Goal: Task Accomplishment & Management: Complete application form

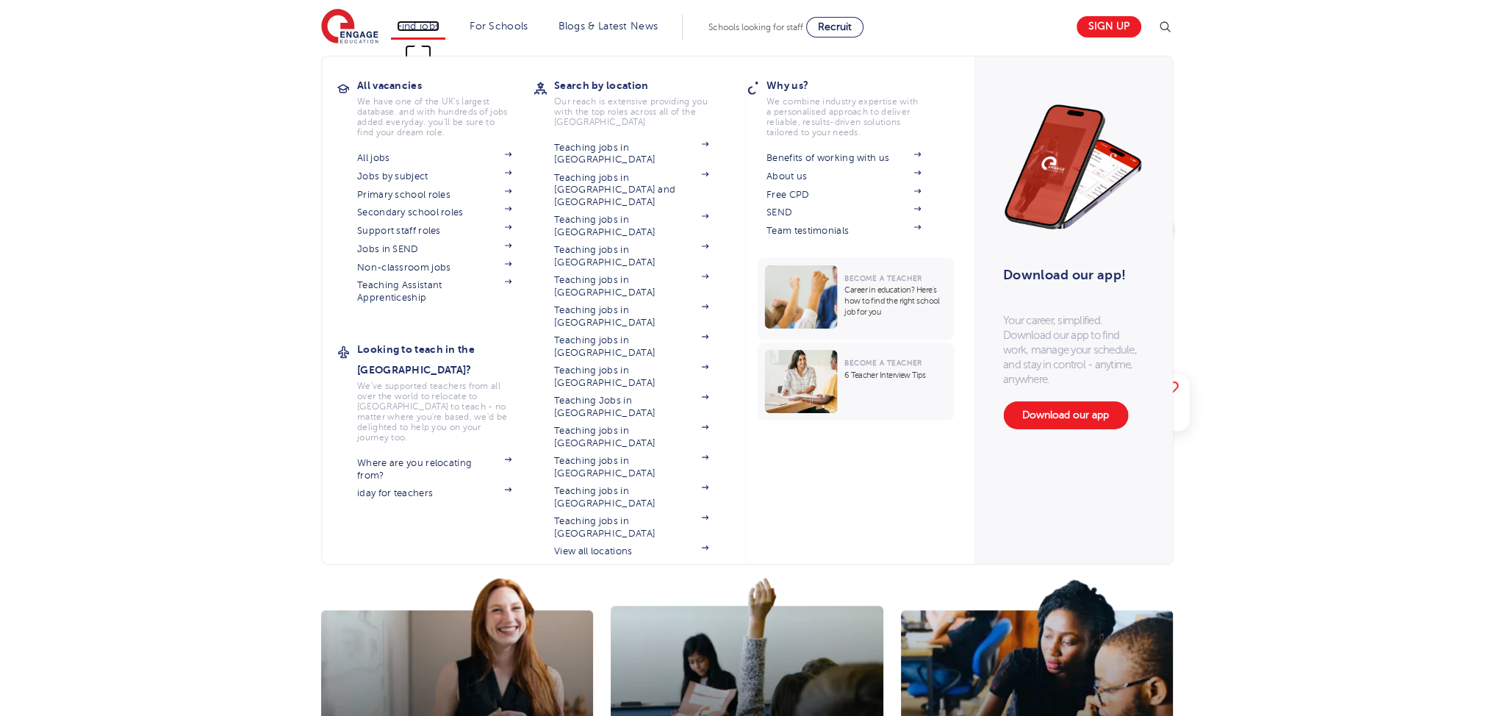
click at [435, 28] on link "Find jobs" at bounding box center [418, 26] width 43 height 11
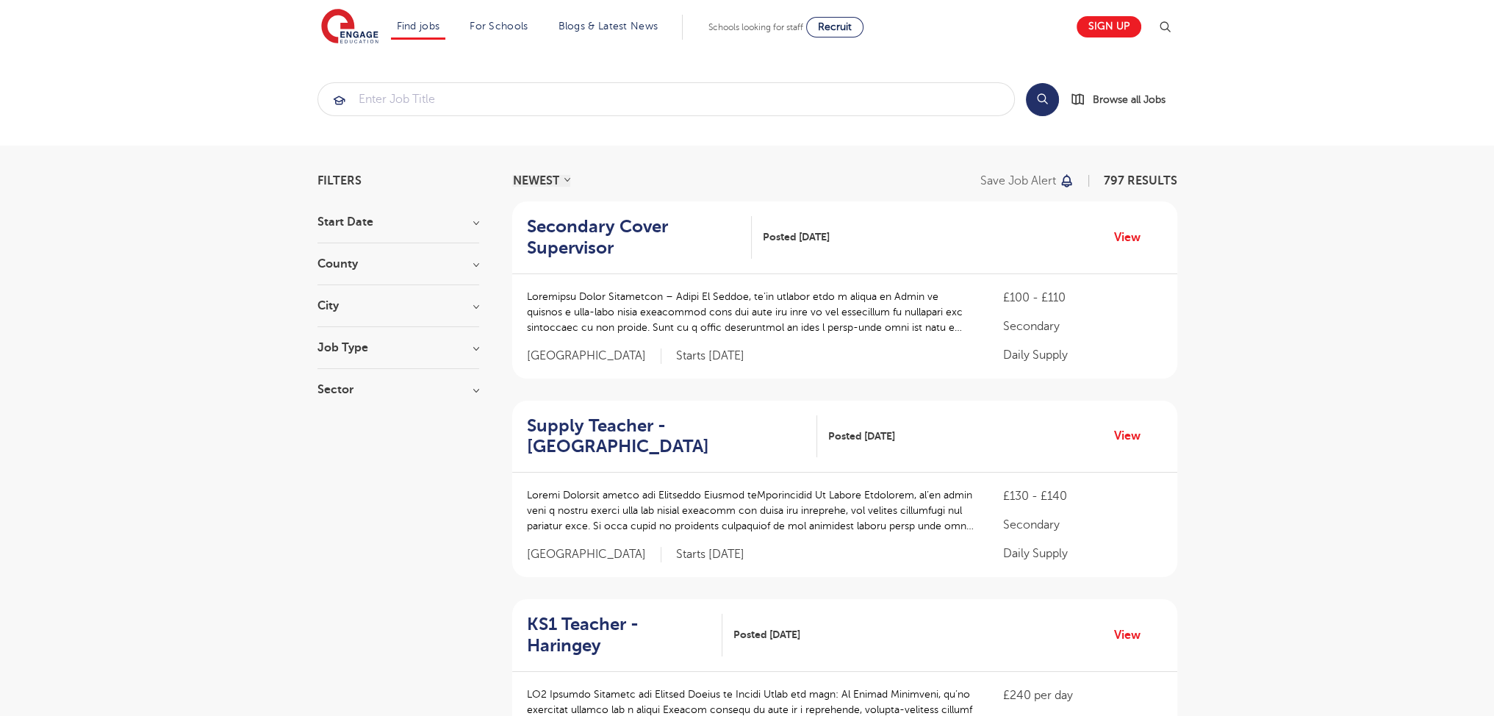
click at [353, 231] on div "Start Date September 117 October 1 Show more" at bounding box center [398, 229] width 162 height 27
click at [354, 216] on h3 "Start Date" at bounding box center [398, 222] width 162 height 12
click at [353, 260] on label "September 117" at bounding box center [381, 251] width 85 height 19
click at [349, 255] on input "September 117" at bounding box center [344, 250] width 10 height 10
checkbox input "true"
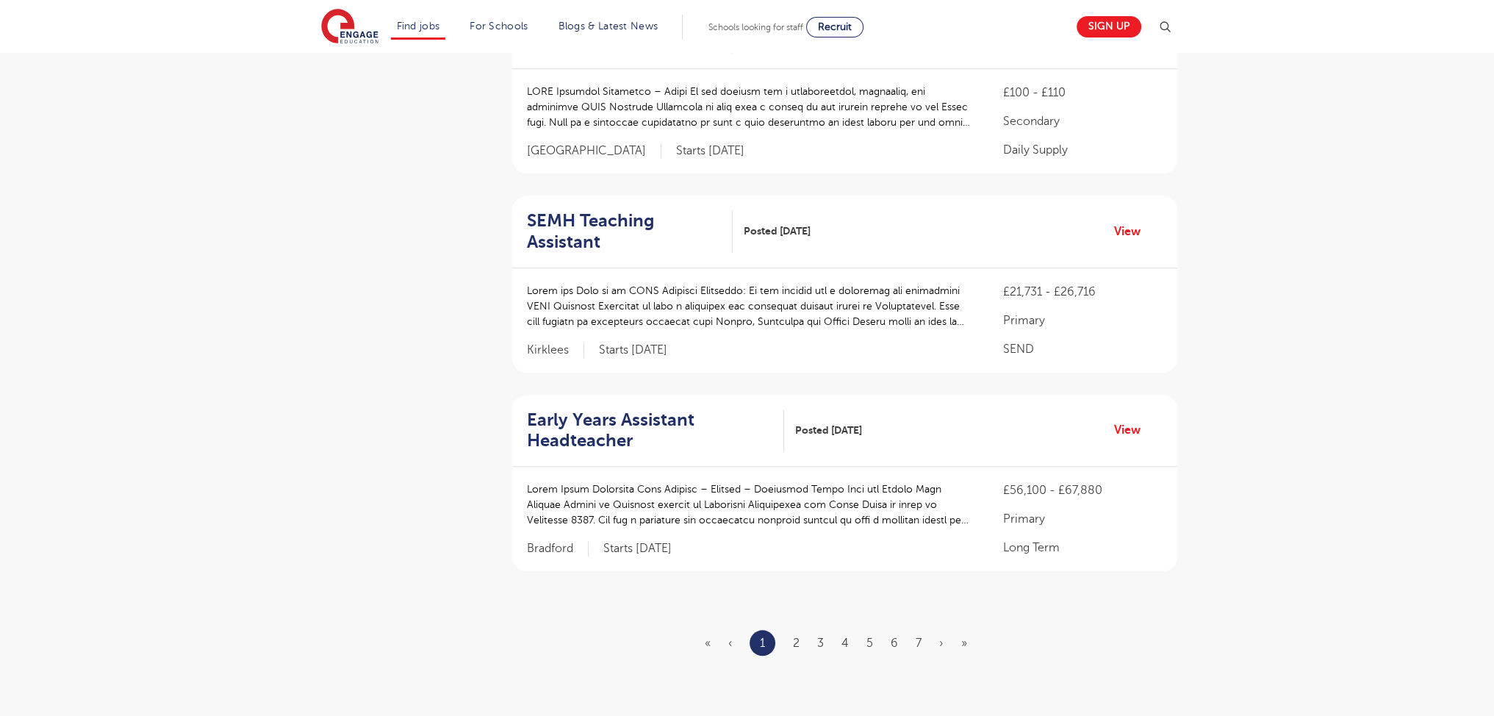
scroll to position [1688, 0]
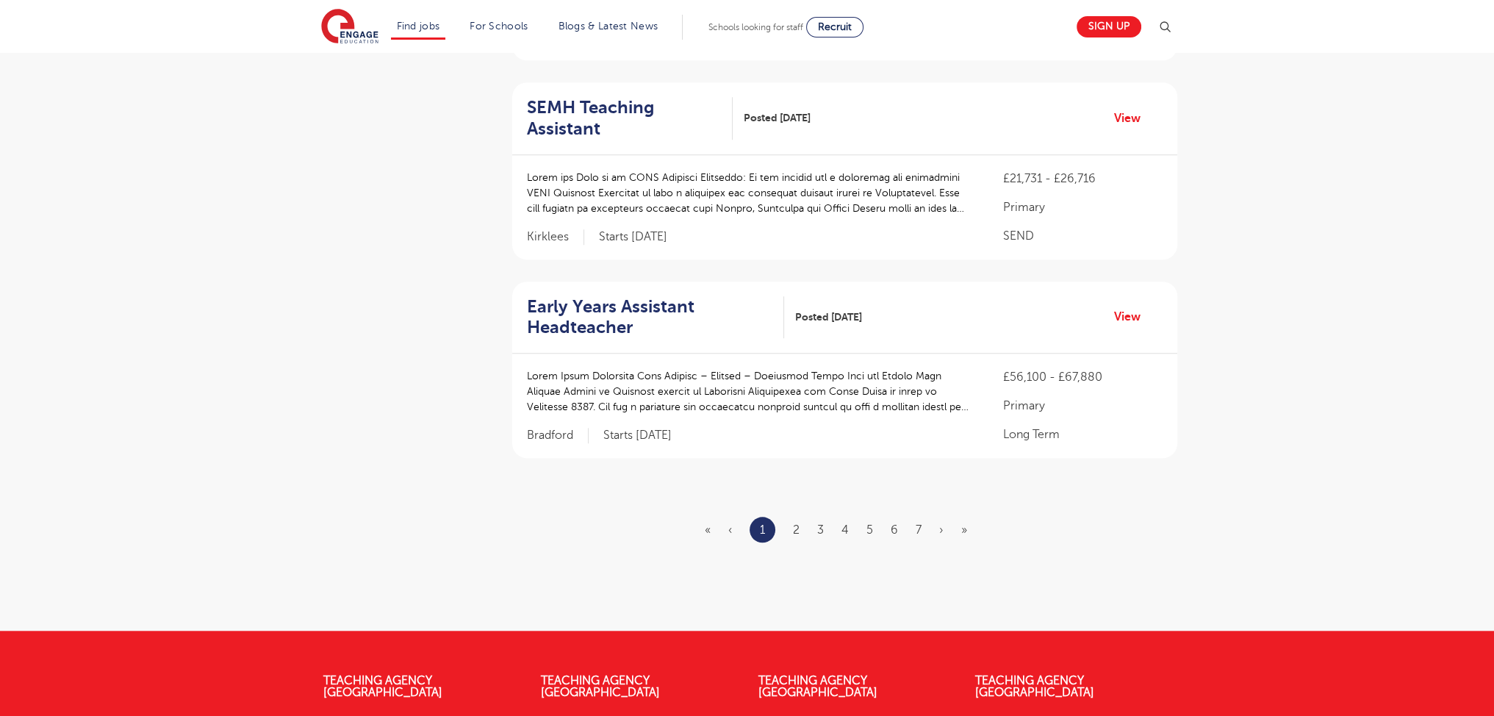
click at [788, 516] on ul "« ‹ 1 2 3 4 5 6 7 › »" at bounding box center [845, 529] width 280 height 26
click at [794, 523] on link "2" at bounding box center [796, 529] width 7 height 13
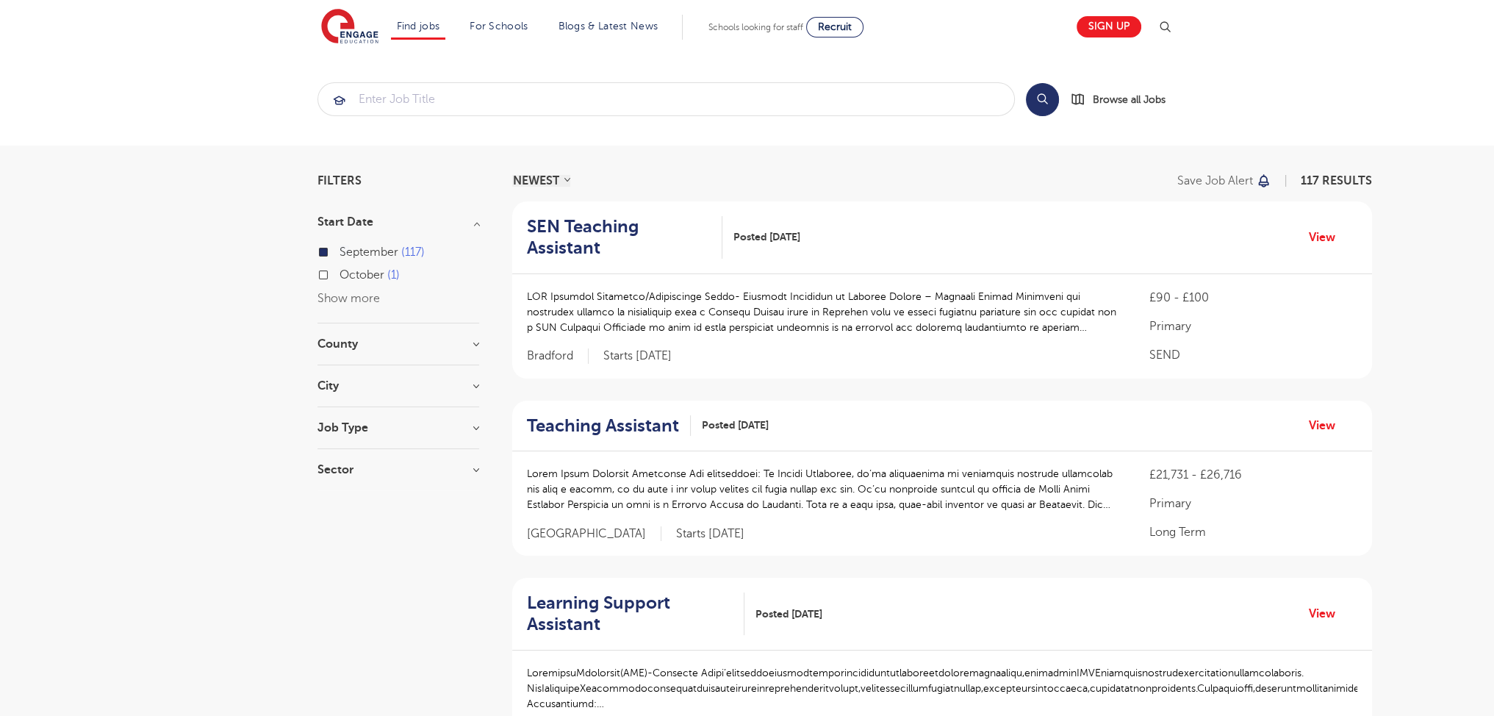
scroll to position [1943, 0]
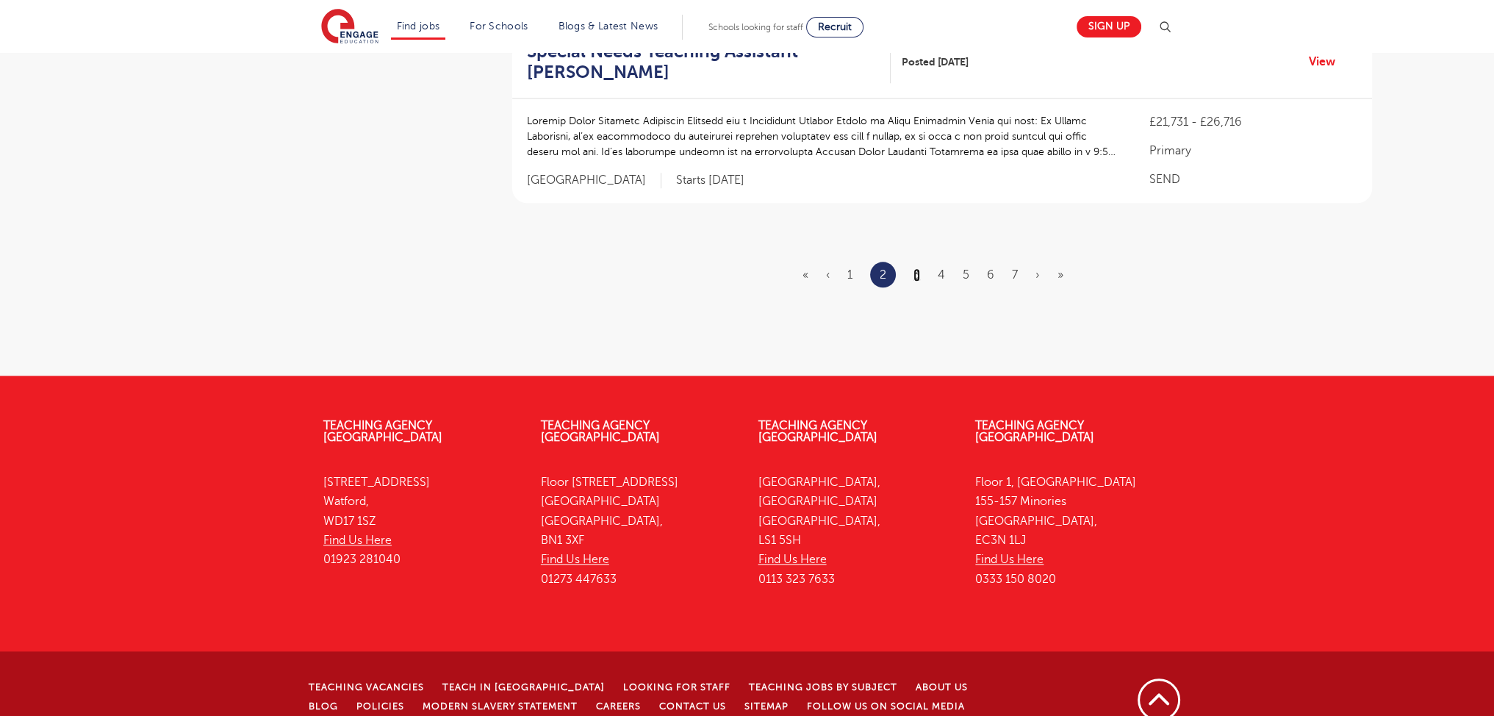
click at [914, 268] on link "3" at bounding box center [916, 274] width 7 height 13
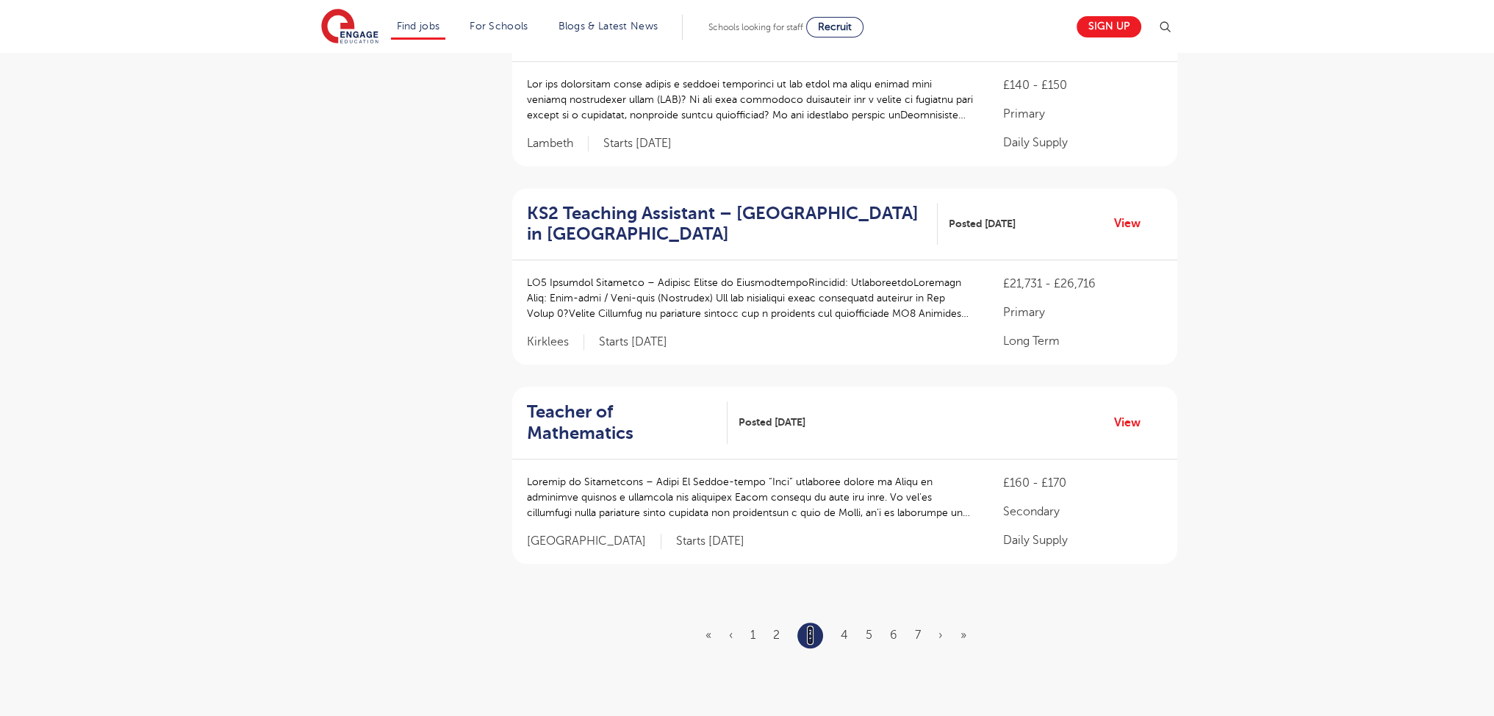
scroll to position [1837, 0]
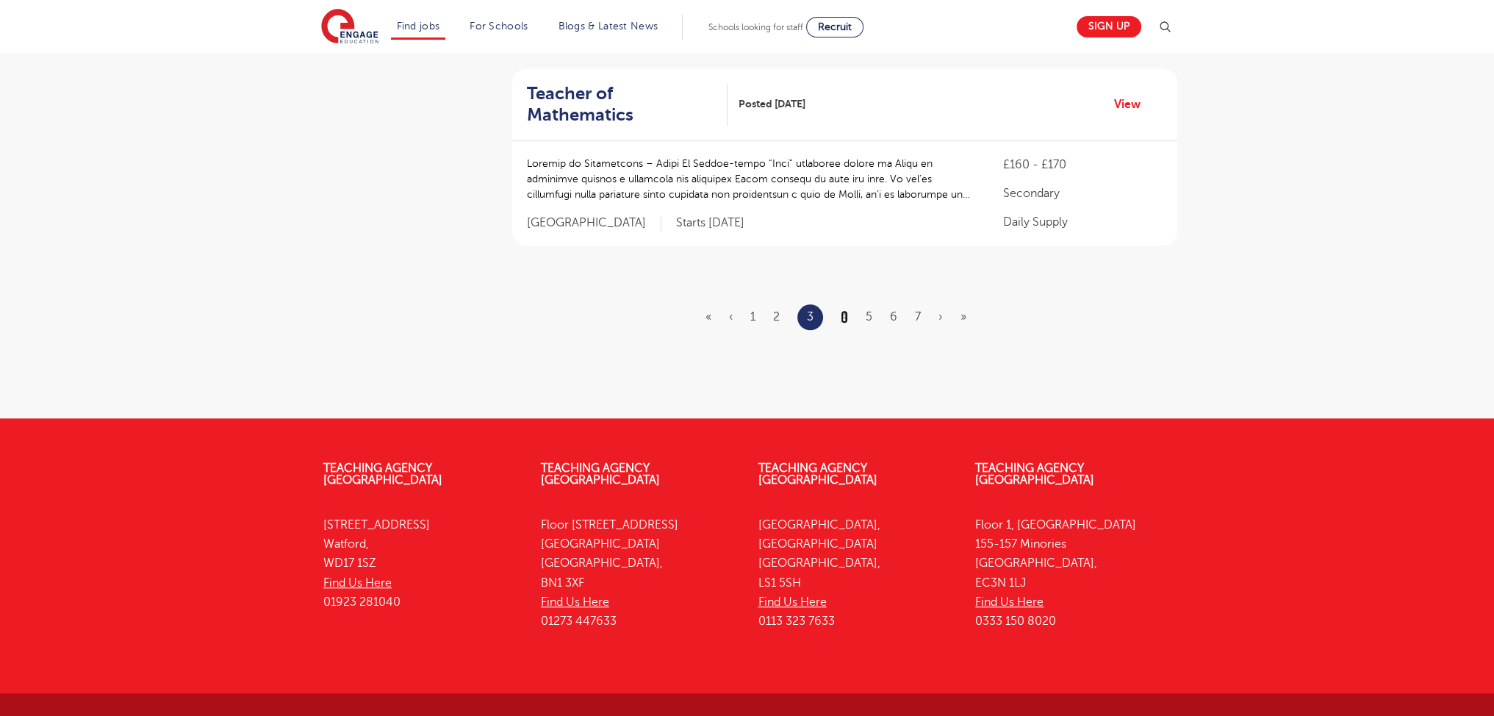
click at [840, 310] on link "4" at bounding box center [843, 316] width 7 height 13
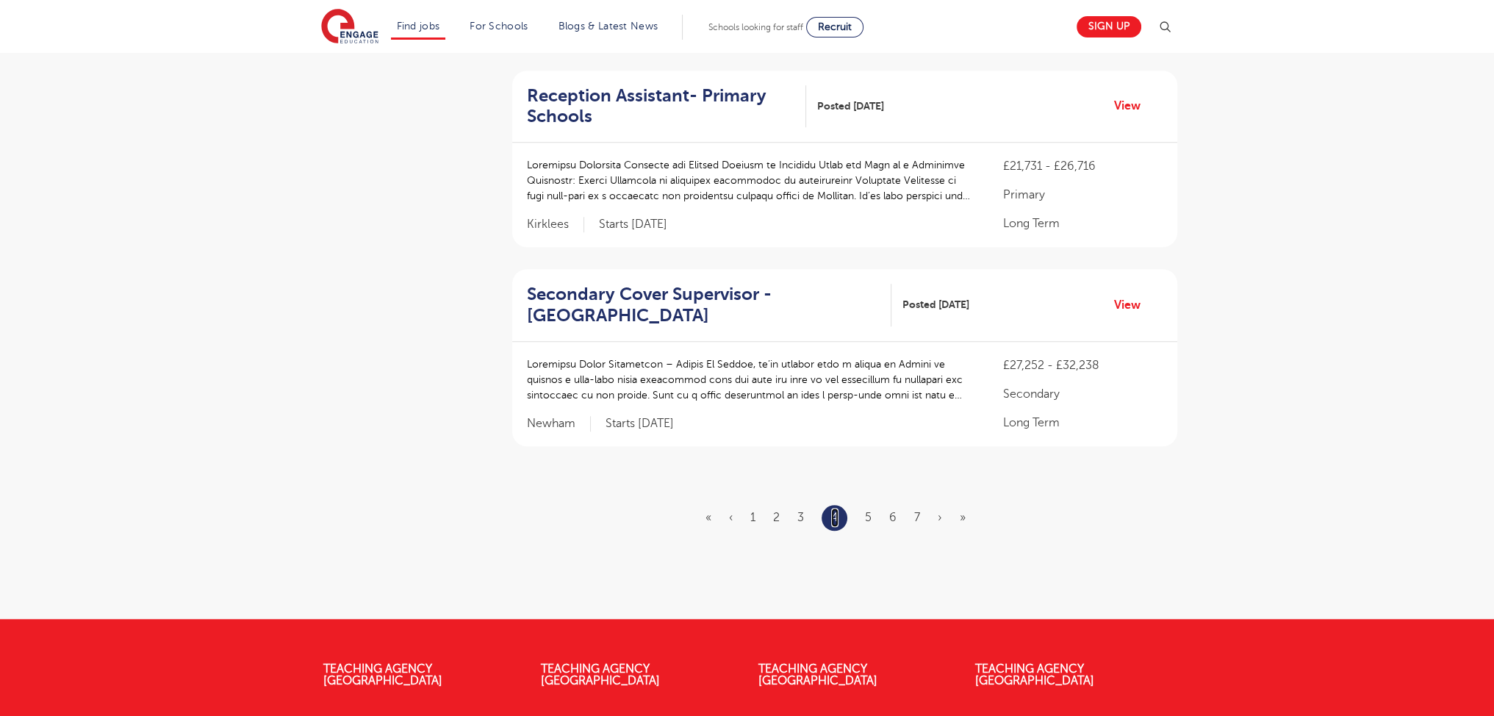
scroll to position [1901, 0]
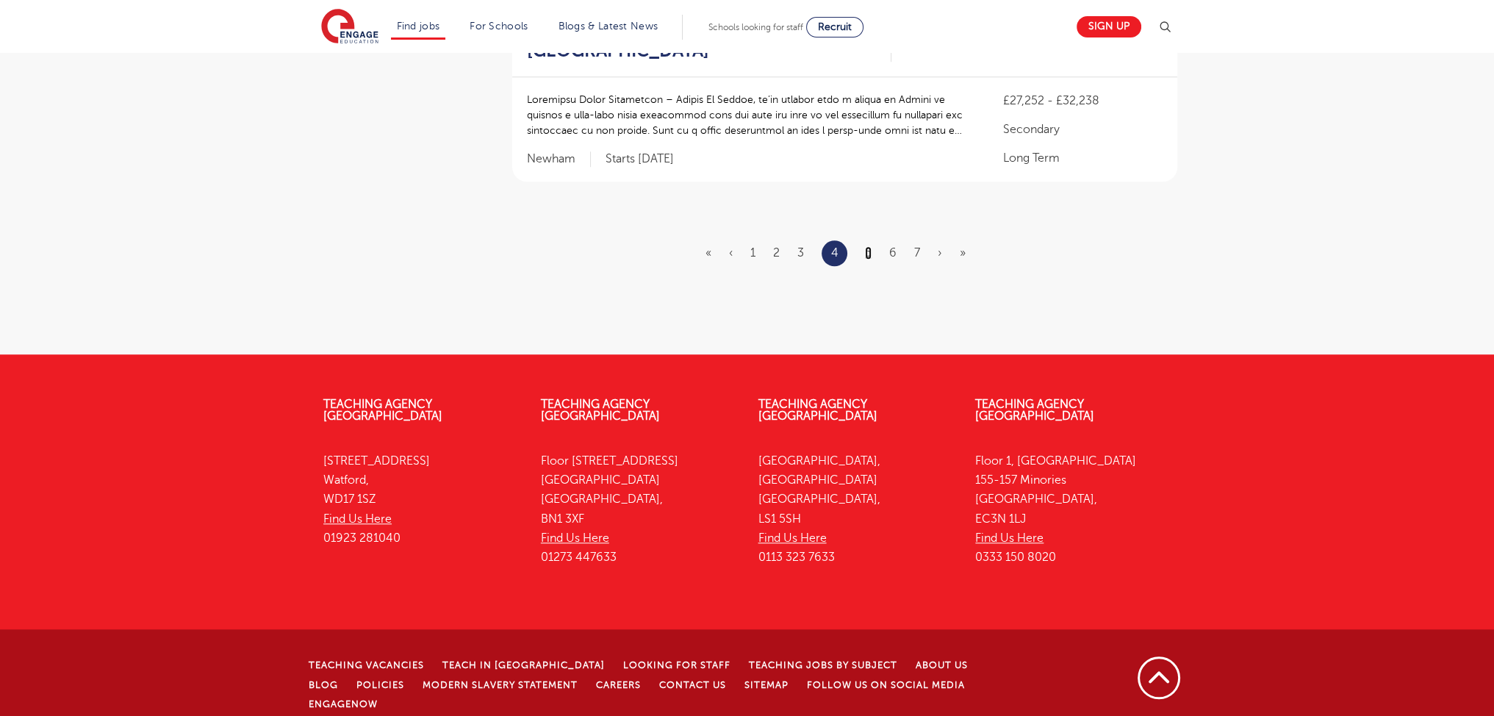
click at [865, 249] on link "5" at bounding box center [868, 252] width 7 height 13
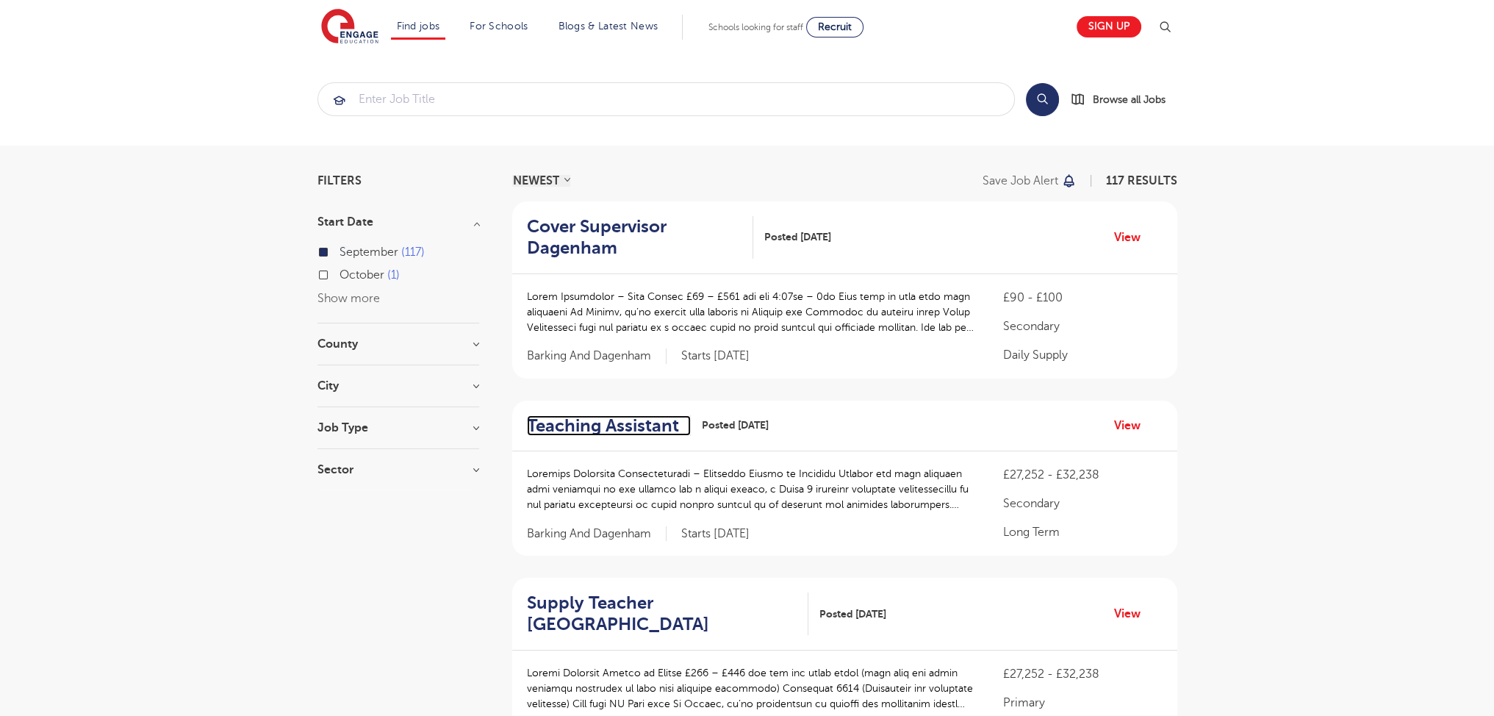
click at [588, 424] on h2 "Teaching Assistant" at bounding box center [603, 425] width 152 height 21
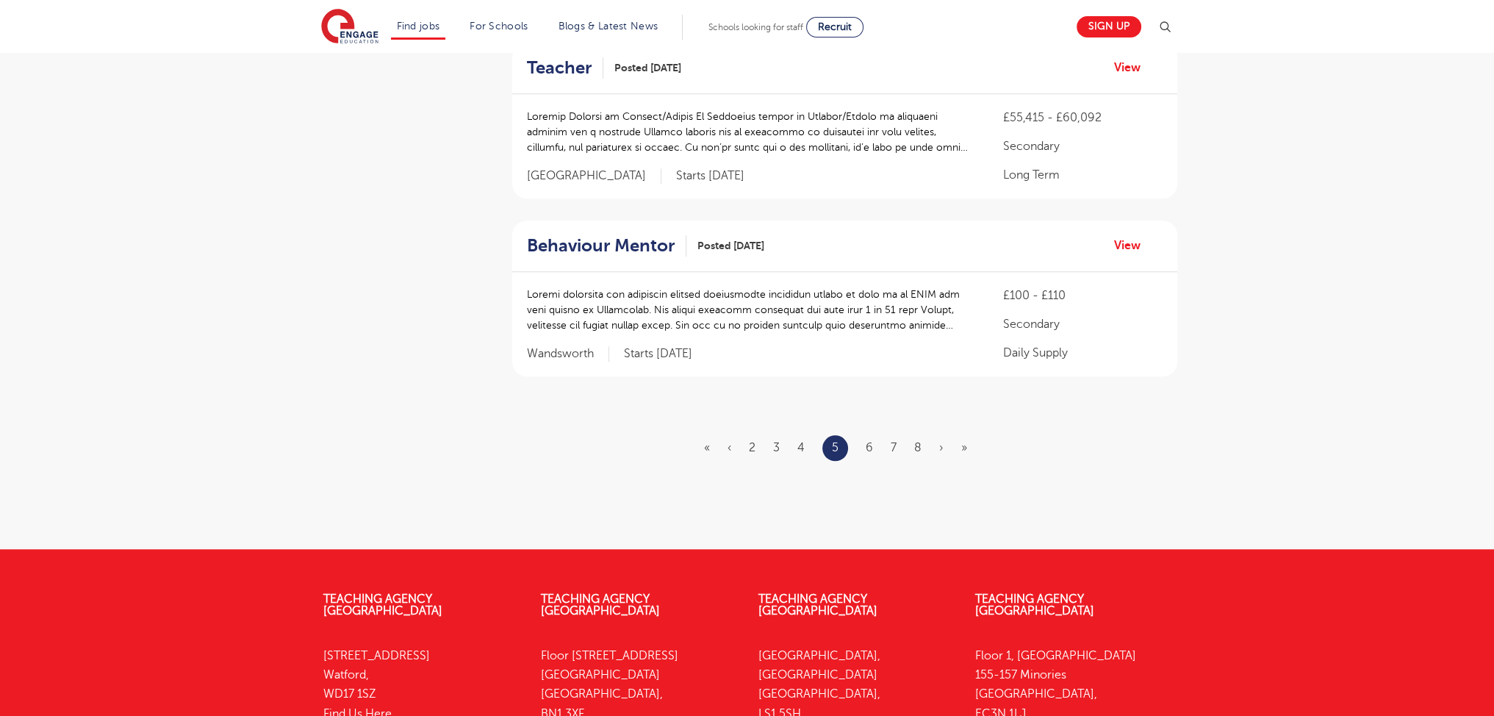
scroll to position [1859, 0]
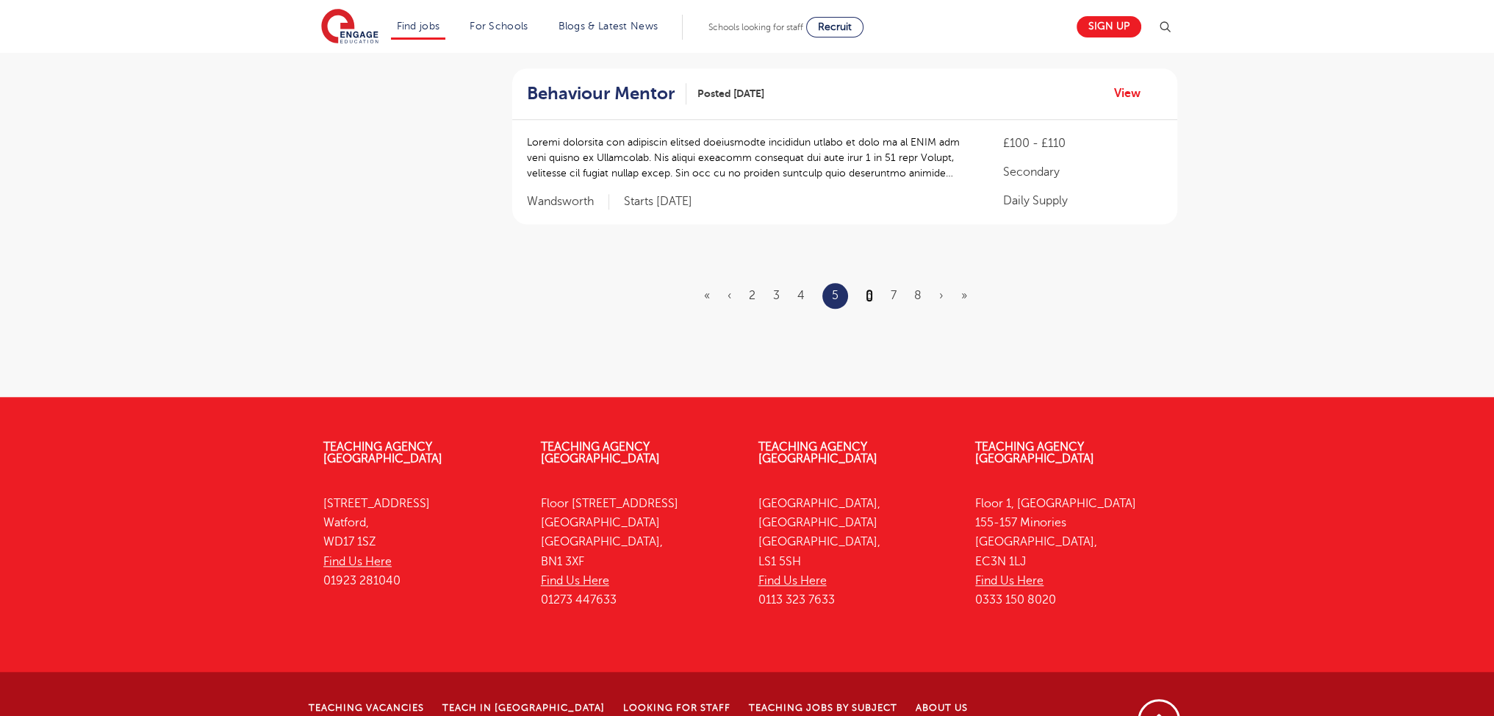
drag, startPoint x: 1504, startPoint y: 127, endPoint x: 868, endPoint y: 253, distance: 648.6
click at [887, 283] on ul "« ‹ 2 3 4 5 6 7 8 › »" at bounding box center [844, 296] width 281 height 26
click at [890, 289] on link "7" at bounding box center [893, 295] width 6 height 13
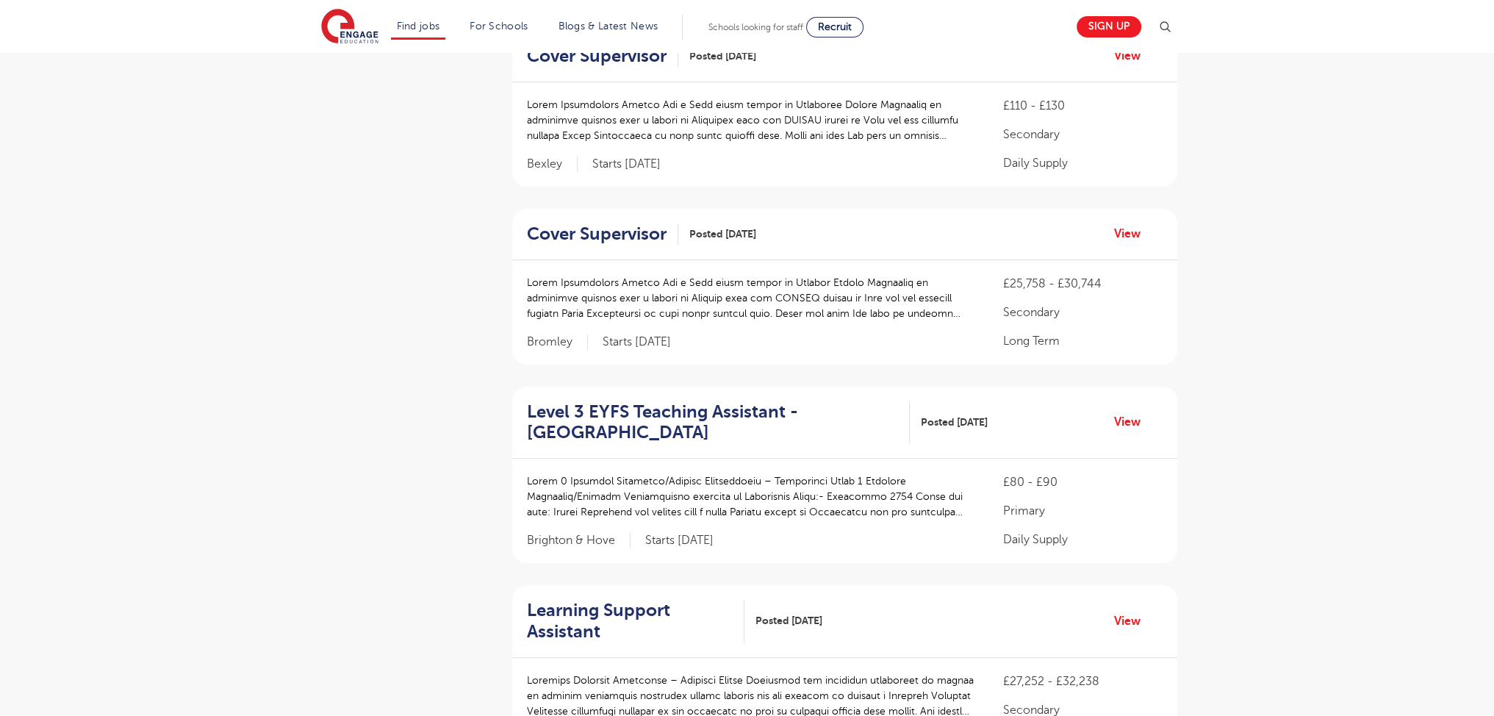
scroll to position [1901, 0]
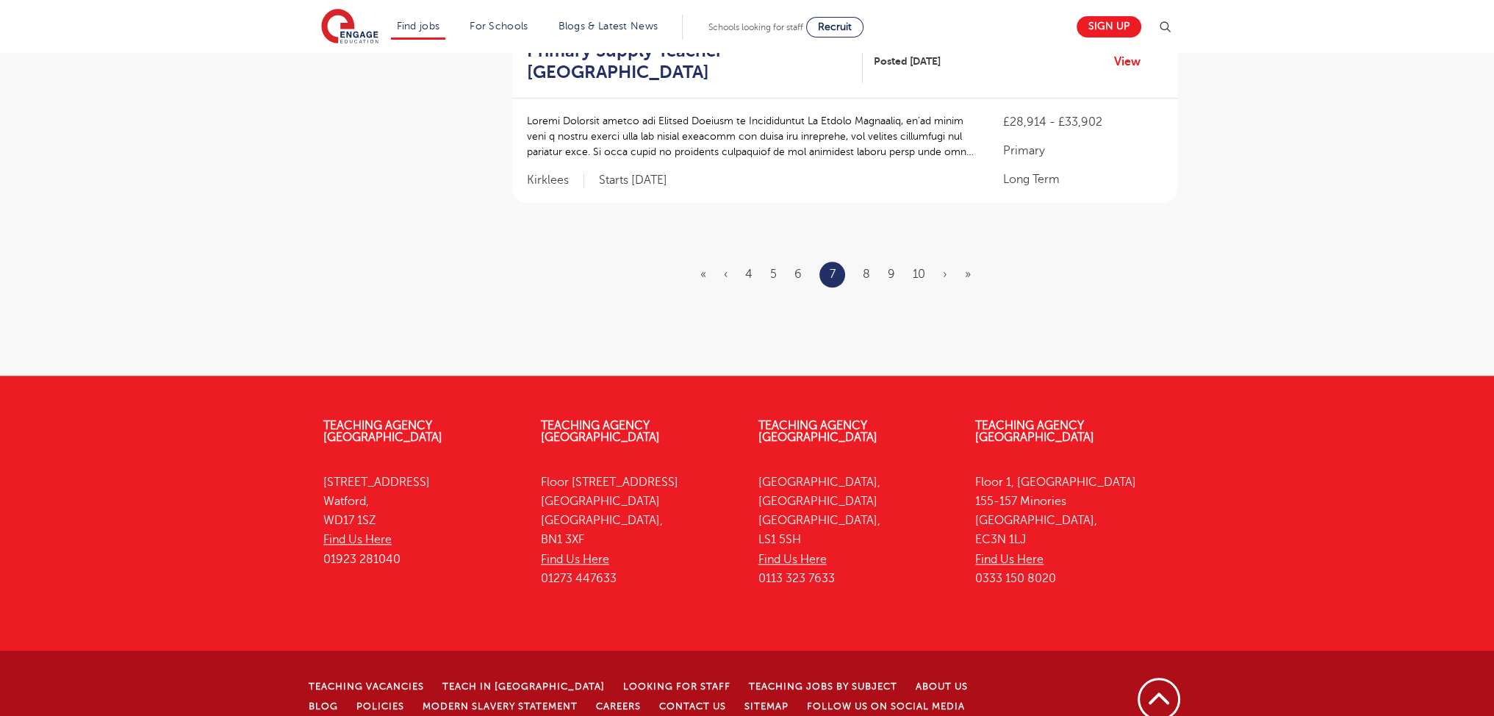
click at [871, 262] on ul "« ‹ 4 5 6 7 8 9 10 › »" at bounding box center [844, 275] width 288 height 26
click at [869, 267] on link "8" at bounding box center [865, 273] width 7 height 13
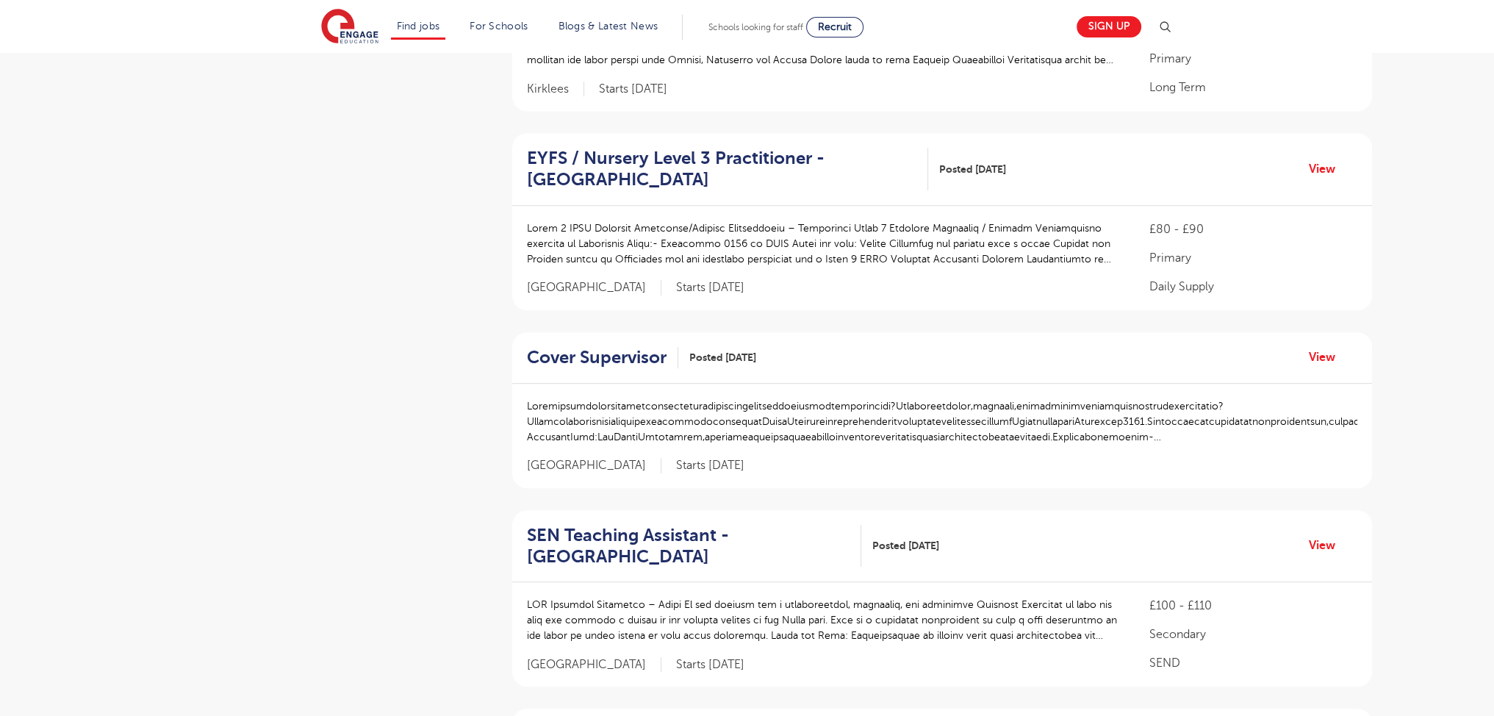
scroll to position [1901, 0]
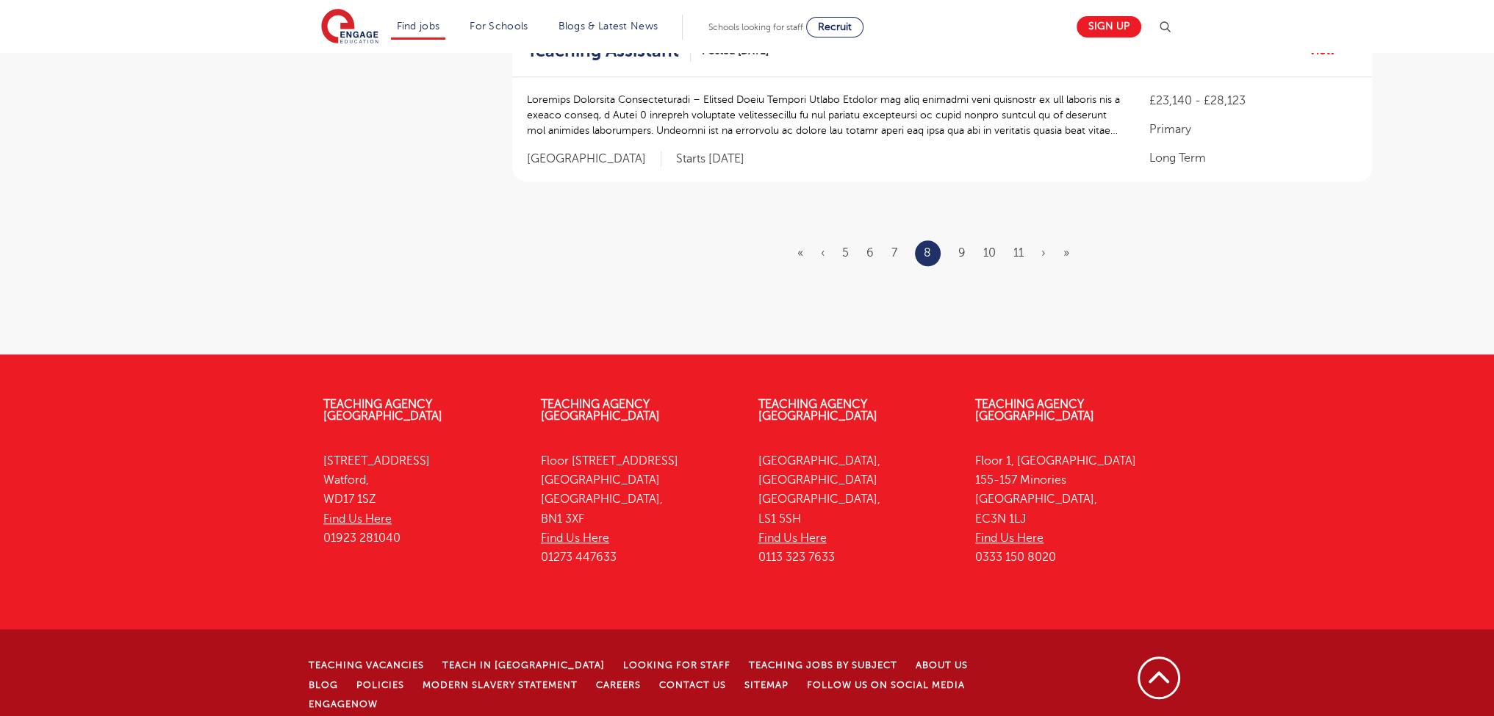
click at [963, 258] on li "9" at bounding box center [961, 252] width 7 height 19
click at [961, 251] on link "9" at bounding box center [961, 252] width 7 height 13
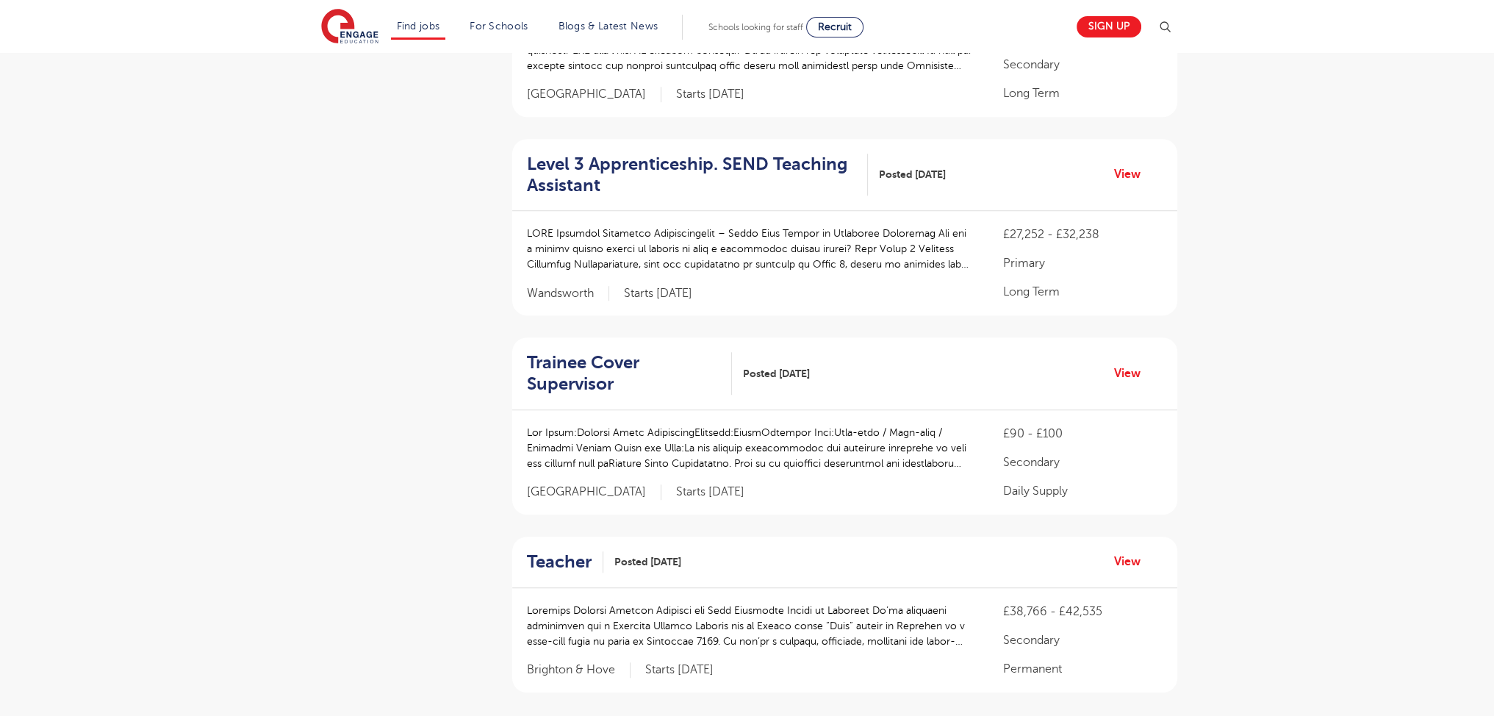
scroll to position [1901, 0]
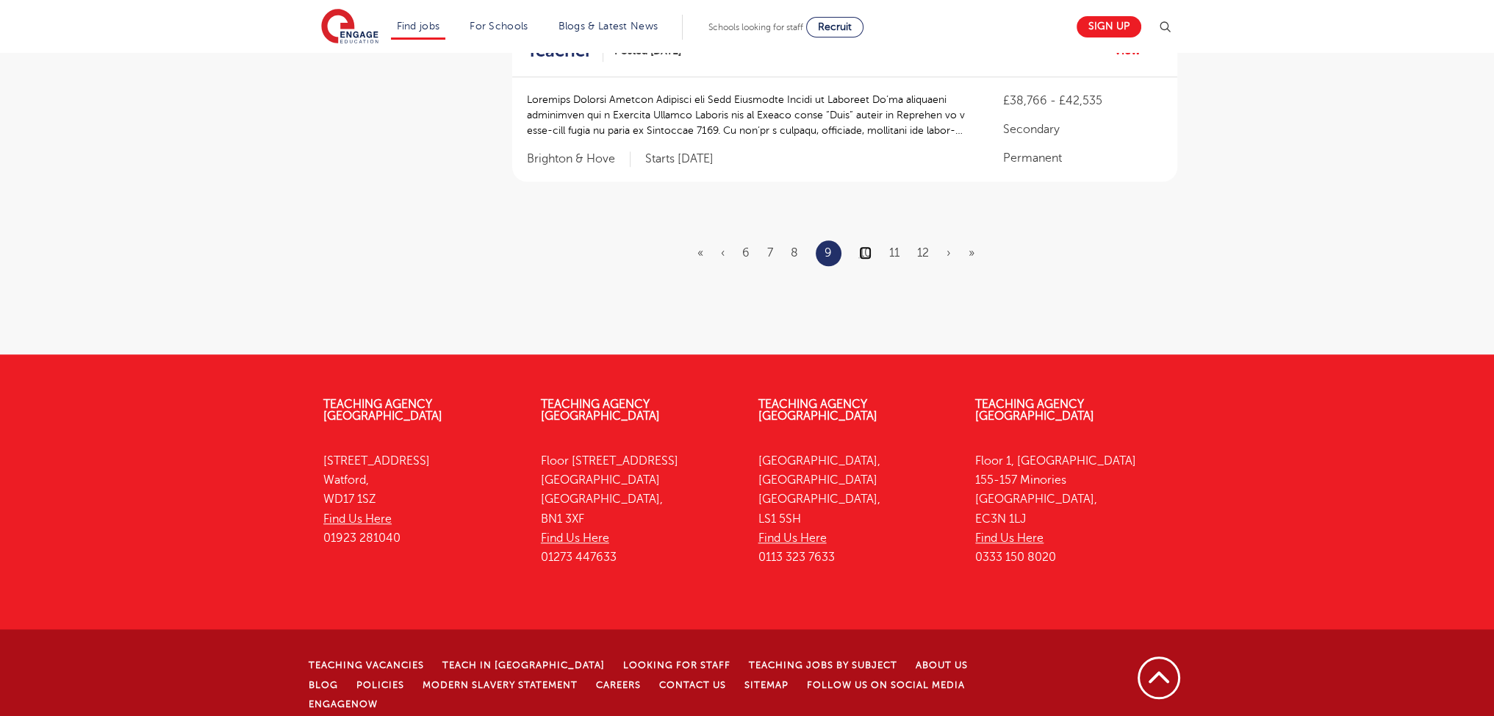
click at [868, 246] on link "10" at bounding box center [865, 252] width 12 height 13
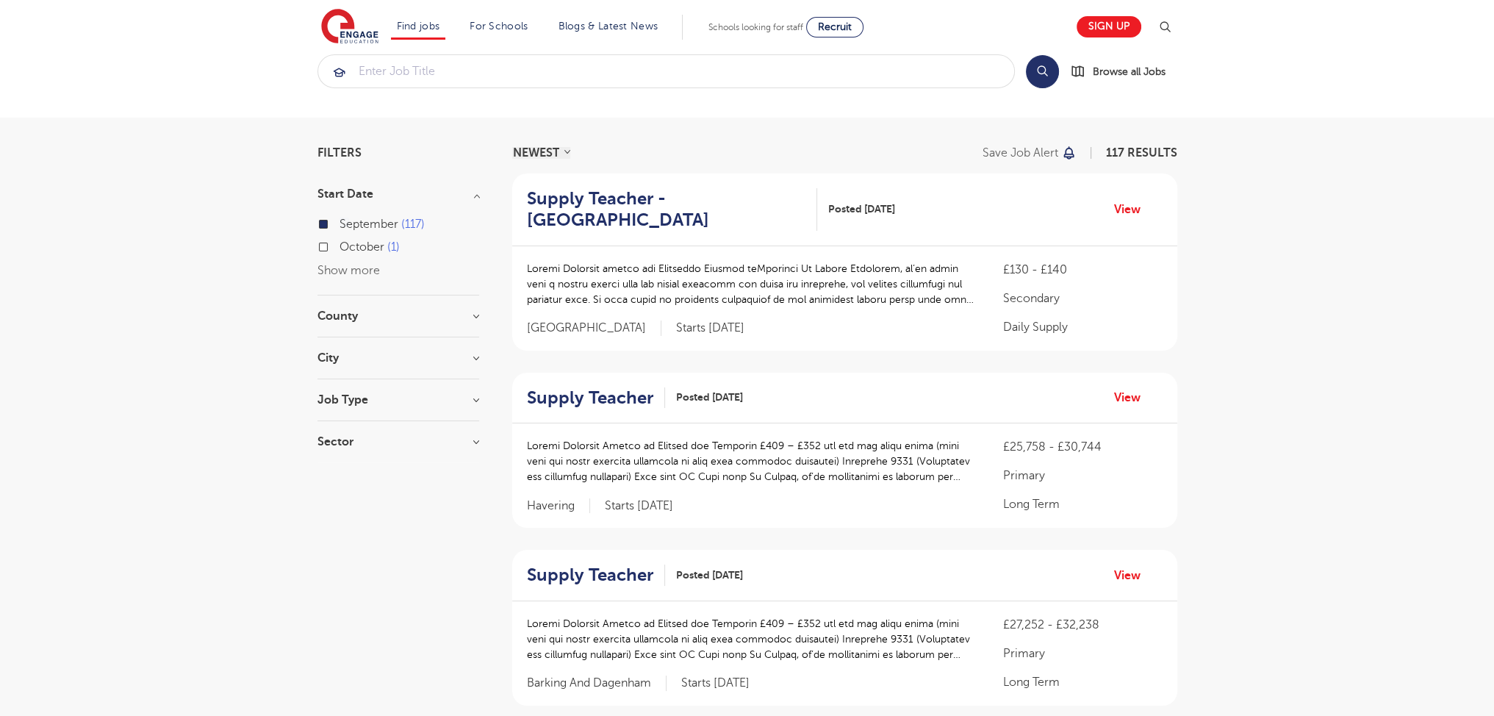
scroll to position [1859, 0]
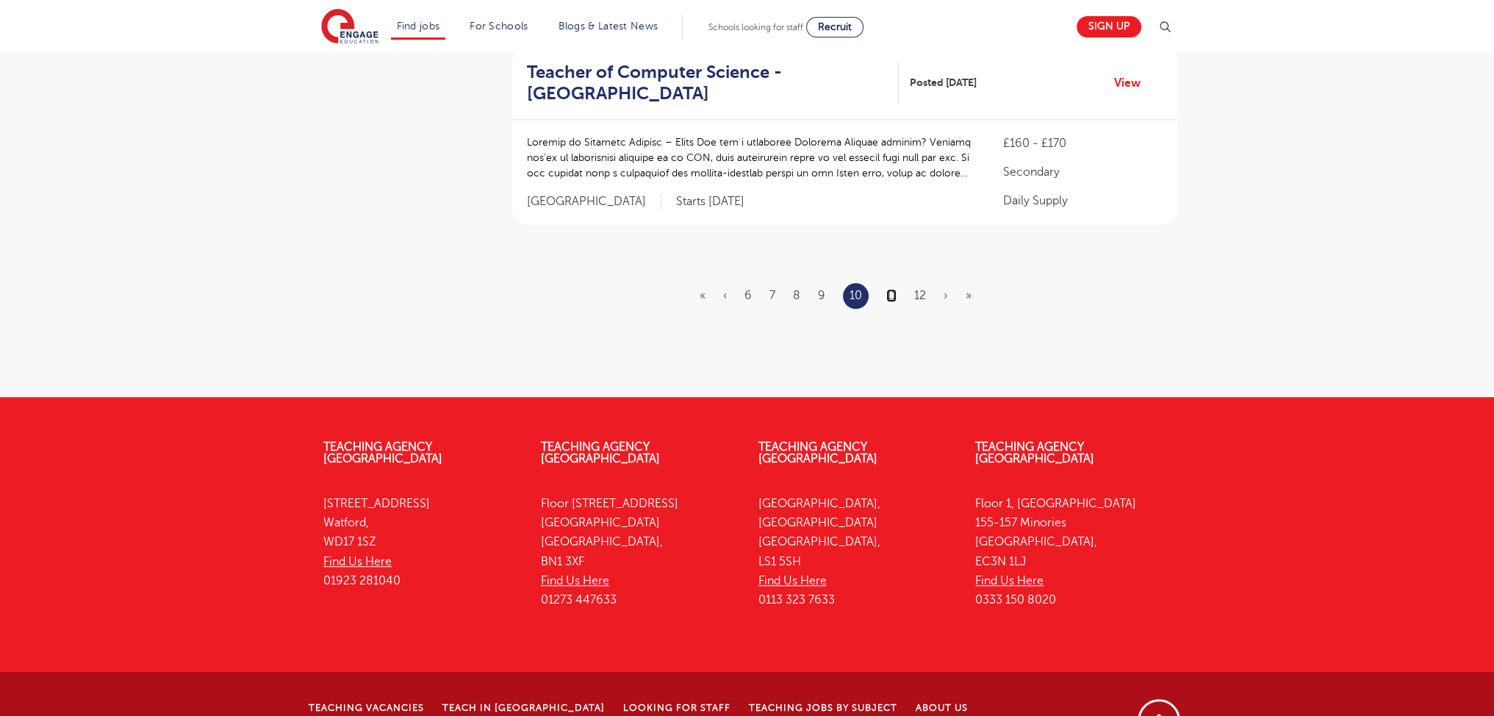
click at [893, 289] on link "11" at bounding box center [891, 295] width 10 height 13
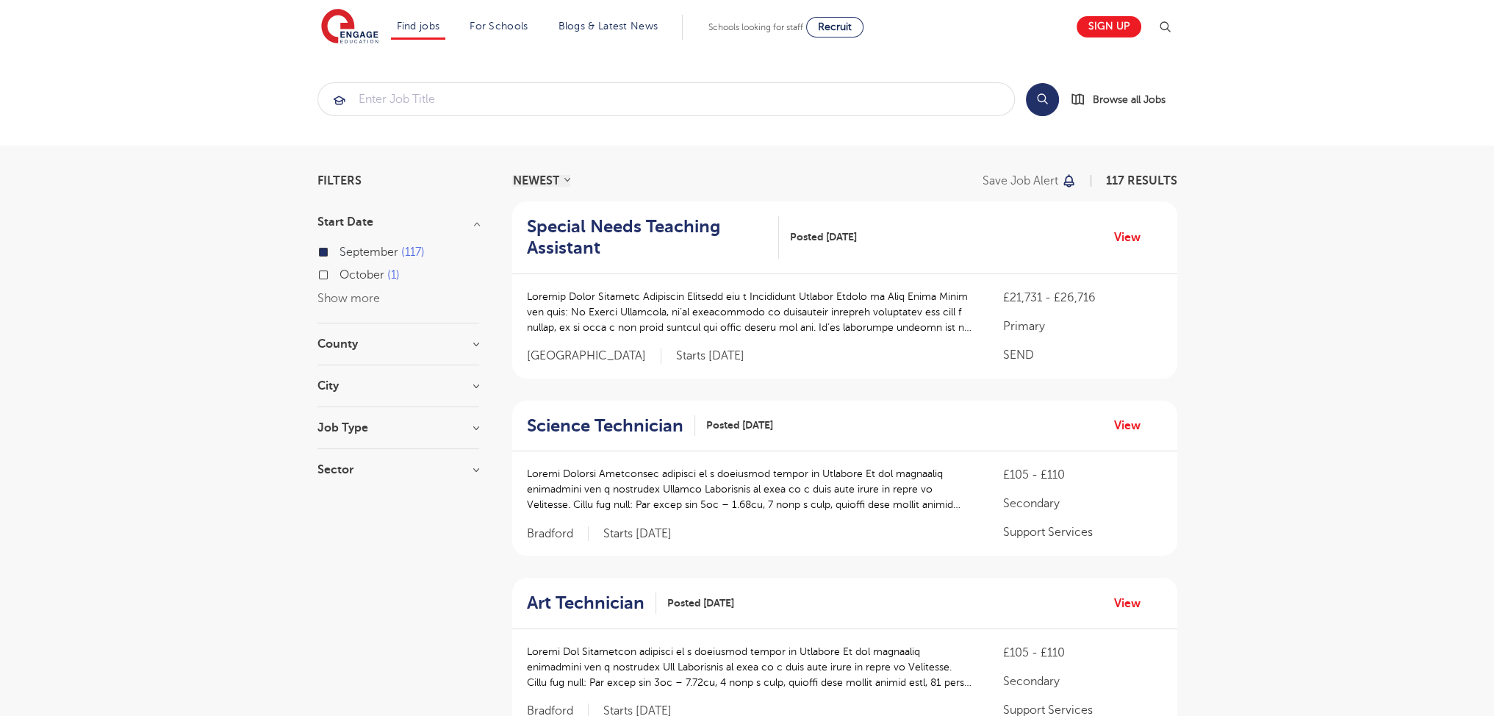
scroll to position [1859, 0]
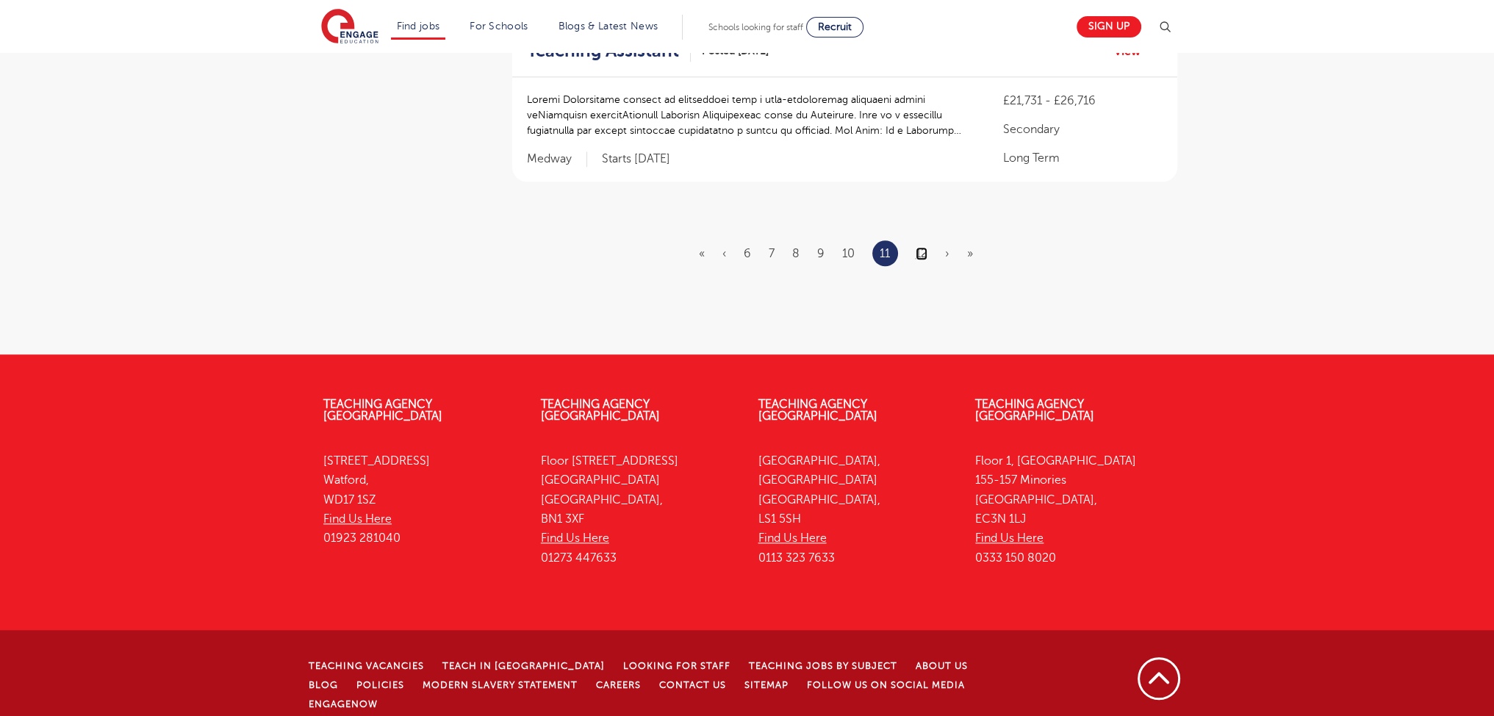
click at [923, 248] on link "12" at bounding box center [921, 253] width 12 height 13
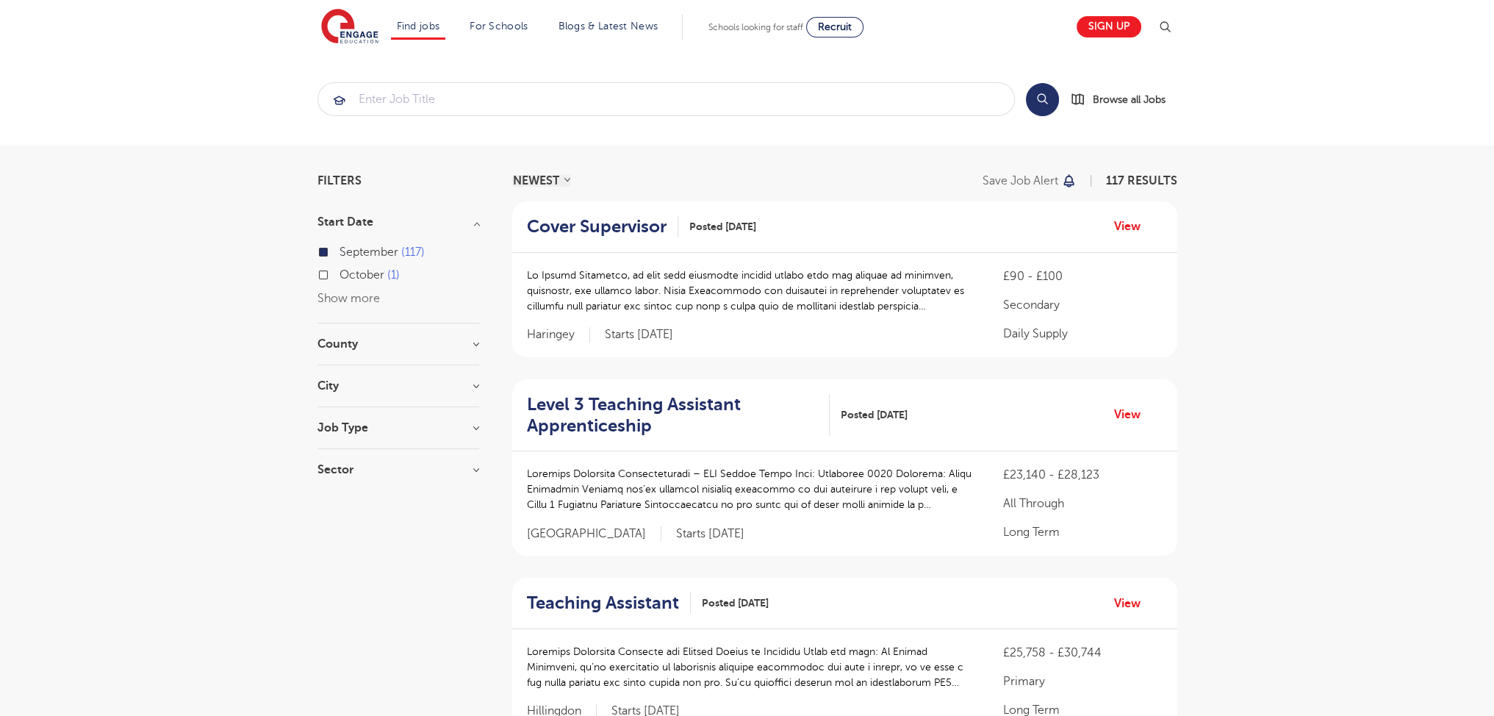
click at [334, 380] on h3 "City" at bounding box center [398, 386] width 162 height 12
click at [334, 383] on h3 "City" at bounding box center [398, 386] width 162 height 12
click at [327, 494] on div "Newham 5" at bounding box center [398, 505] width 162 height 23
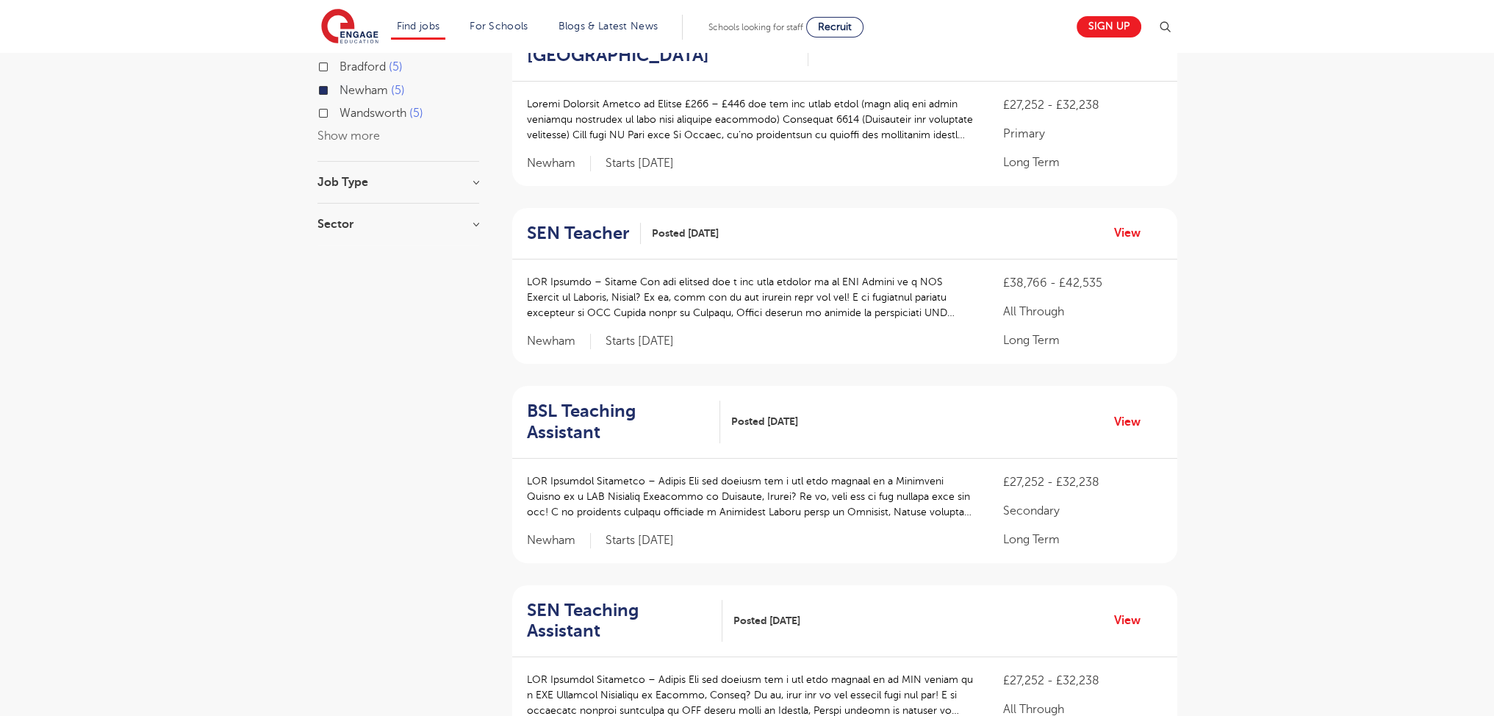
scroll to position [389, 0]
click at [344, 220] on h3 "Sector" at bounding box center [398, 226] width 162 height 12
click at [327, 247] on div "All Through 2" at bounding box center [398, 258] width 162 height 23
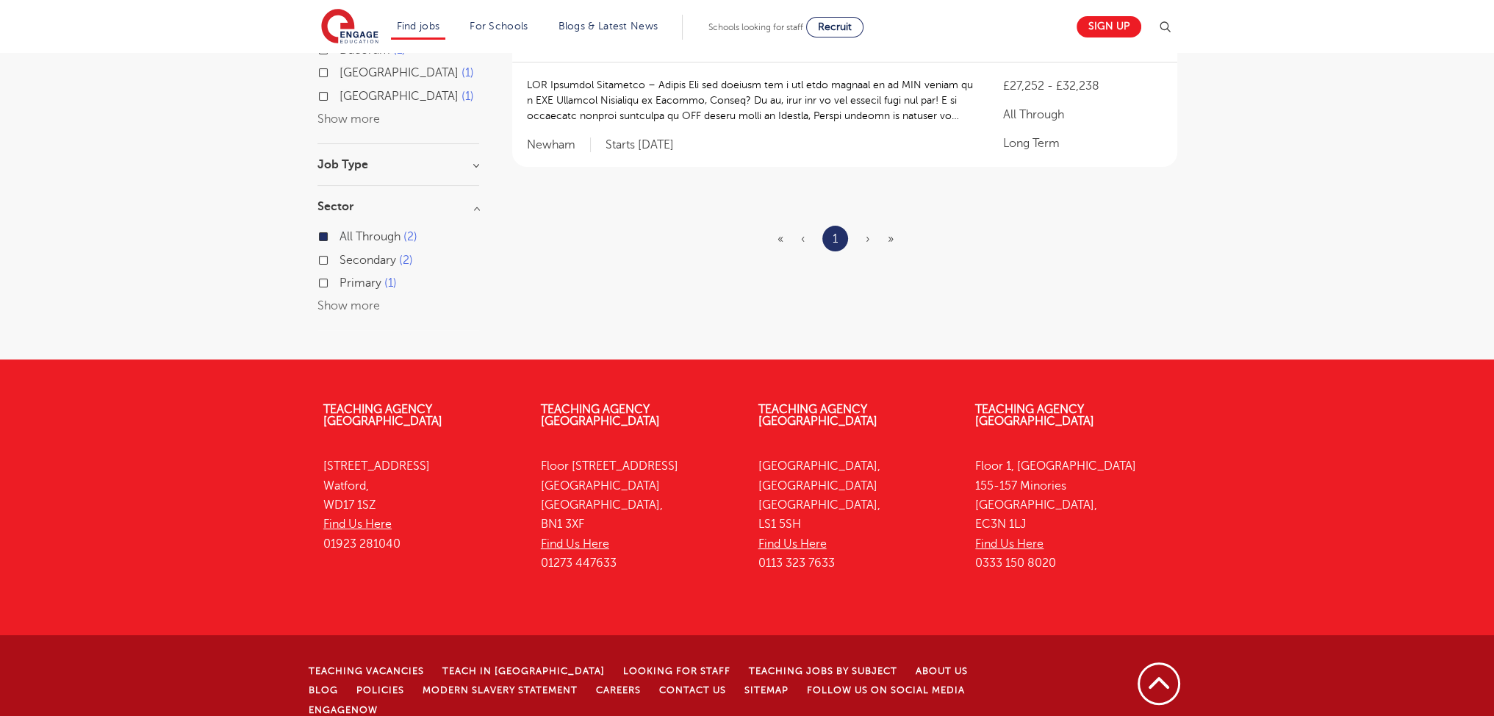
click at [326, 270] on div "Secondary 2" at bounding box center [398, 262] width 162 height 23
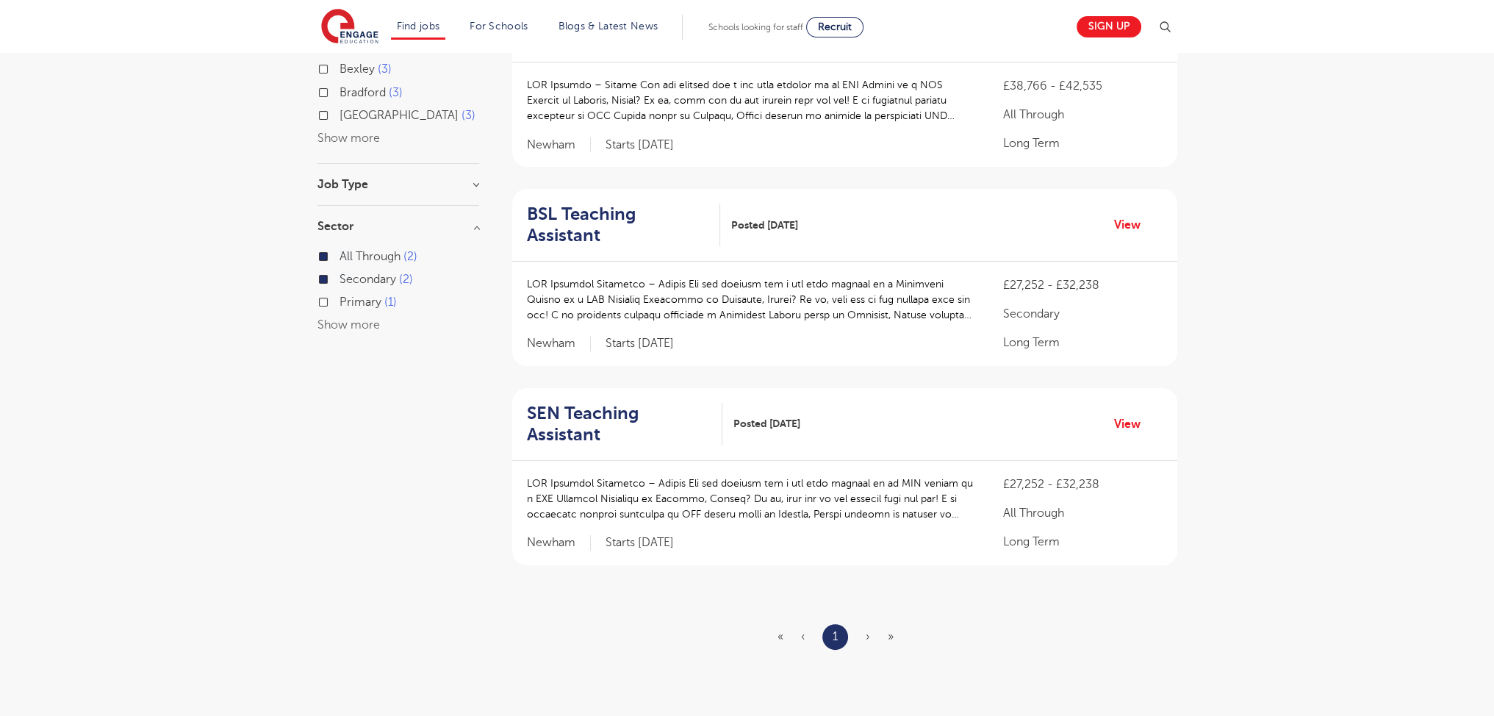
click at [301, 272] on div "Filters Start Date September 4 Show more County Newham 4 Show more City Leeds 1…" at bounding box center [747, 247] width 1494 height 981
click at [314, 281] on div "Filters Start Date September 4 Show more County Newham 4 Show more City Leeds 1…" at bounding box center [747, 247] width 882 height 922
click at [317, 283] on div "Filters Start Date September 4 Show more County Newham 4 Show more City Leeds 1…" at bounding box center [747, 247] width 882 height 922
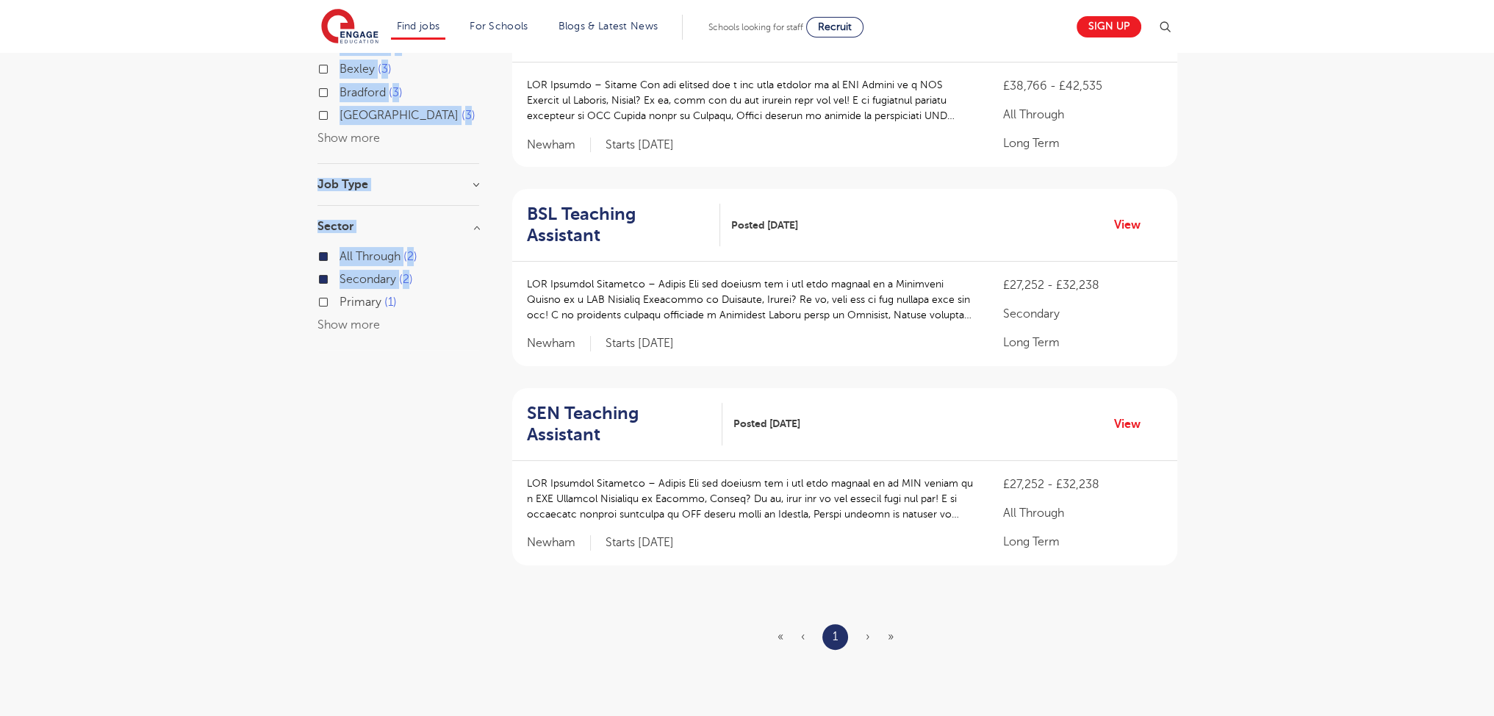
click at [339, 292] on label "Primary 1" at bounding box center [367, 301] width 57 height 19
click at [339, 295] on input "Primary 1" at bounding box center [344, 300] width 10 height 10
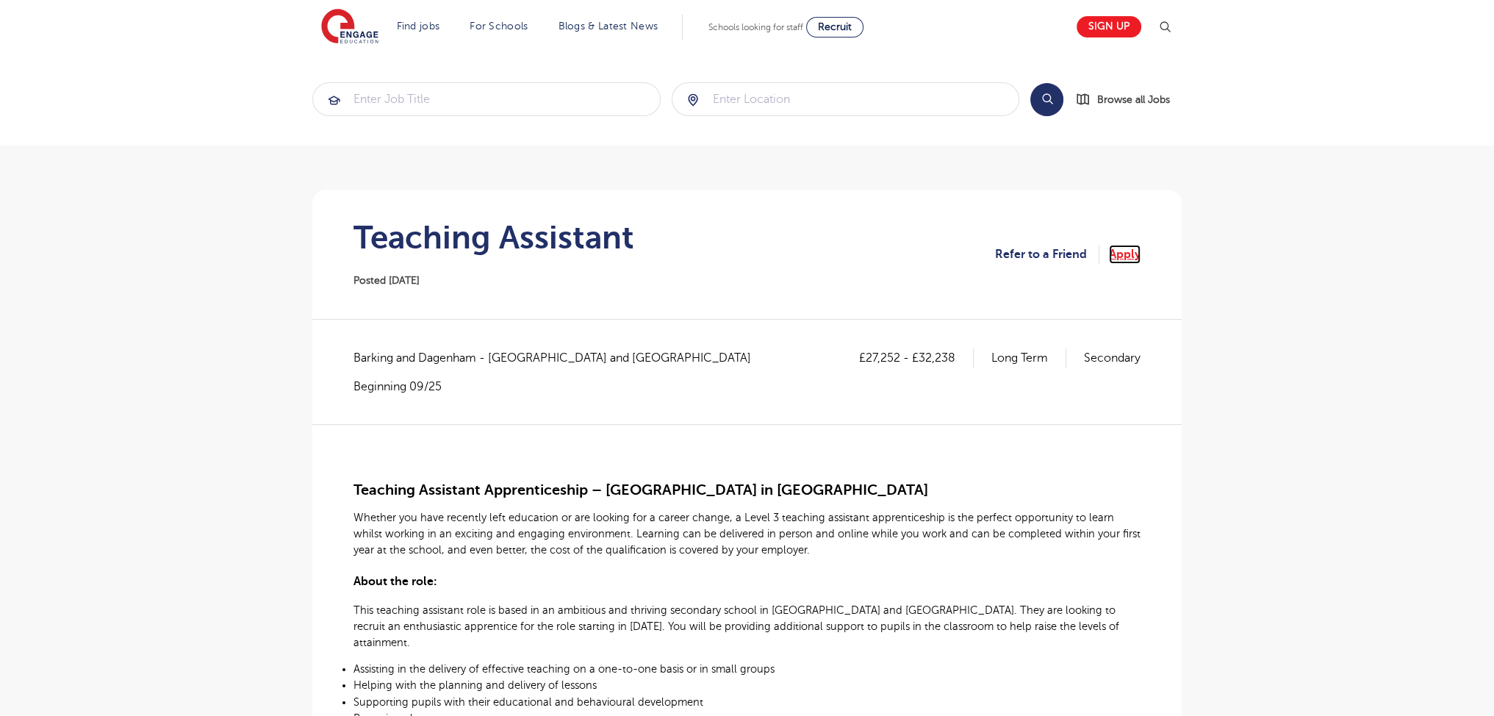
click at [1124, 257] on link "Apply" at bounding box center [1125, 254] width 32 height 19
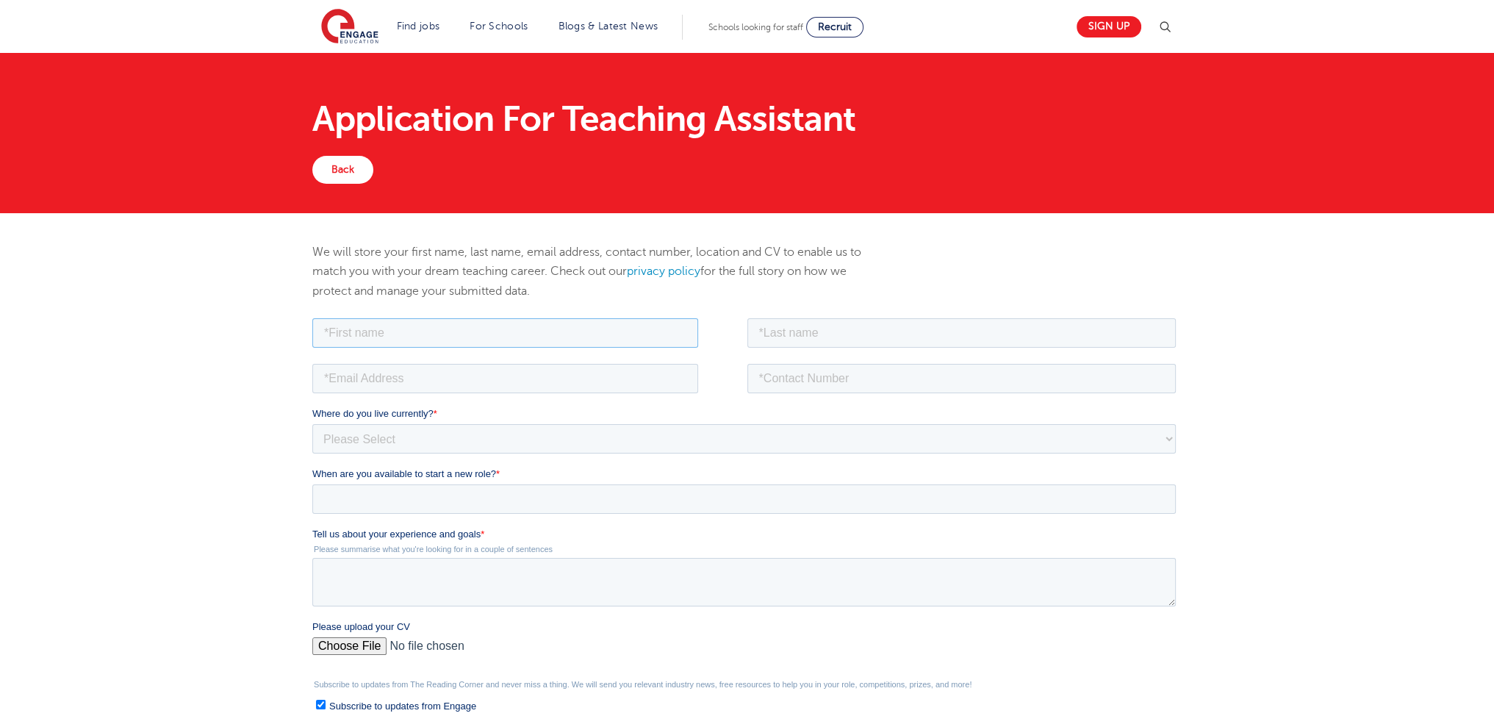
click at [364, 331] on input "text" at bounding box center [505, 331] width 386 height 29
type input "aaron"
click at [846, 342] on input "text" at bounding box center [961, 331] width 429 height 29
type input "ferguson"
click at [383, 383] on input "email" at bounding box center [505, 377] width 386 height 29
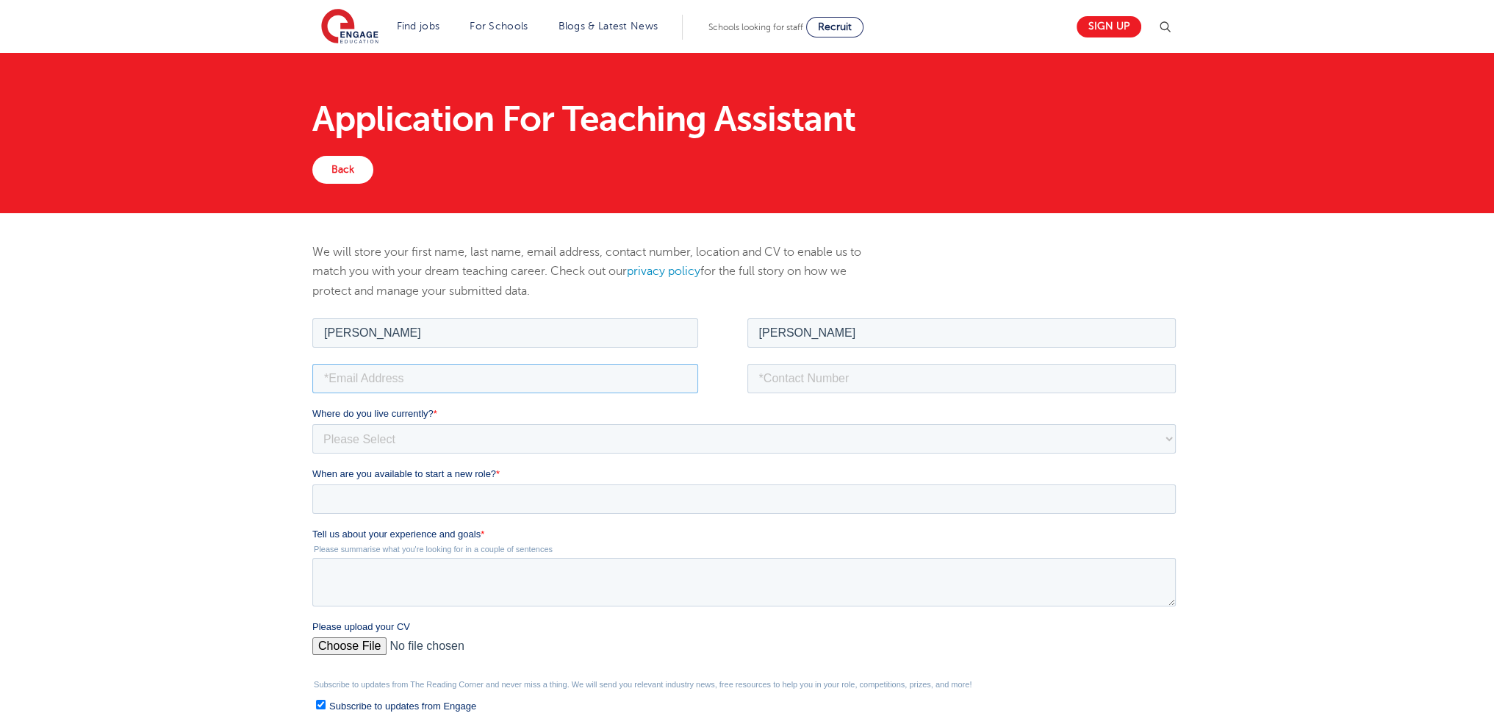
type input "alexgood666@yahoo.com"
click at [845, 381] on input "tel" at bounding box center [961, 377] width 429 height 29
click at [757, 381] on input "7487-547690" at bounding box center [961, 377] width 429 height 29
type input "07487-547690"
click at [343, 444] on select "Please Select UK Canada Ireland Australia New Zealand Europe USA South Africa J…" at bounding box center [743, 437] width 863 height 29
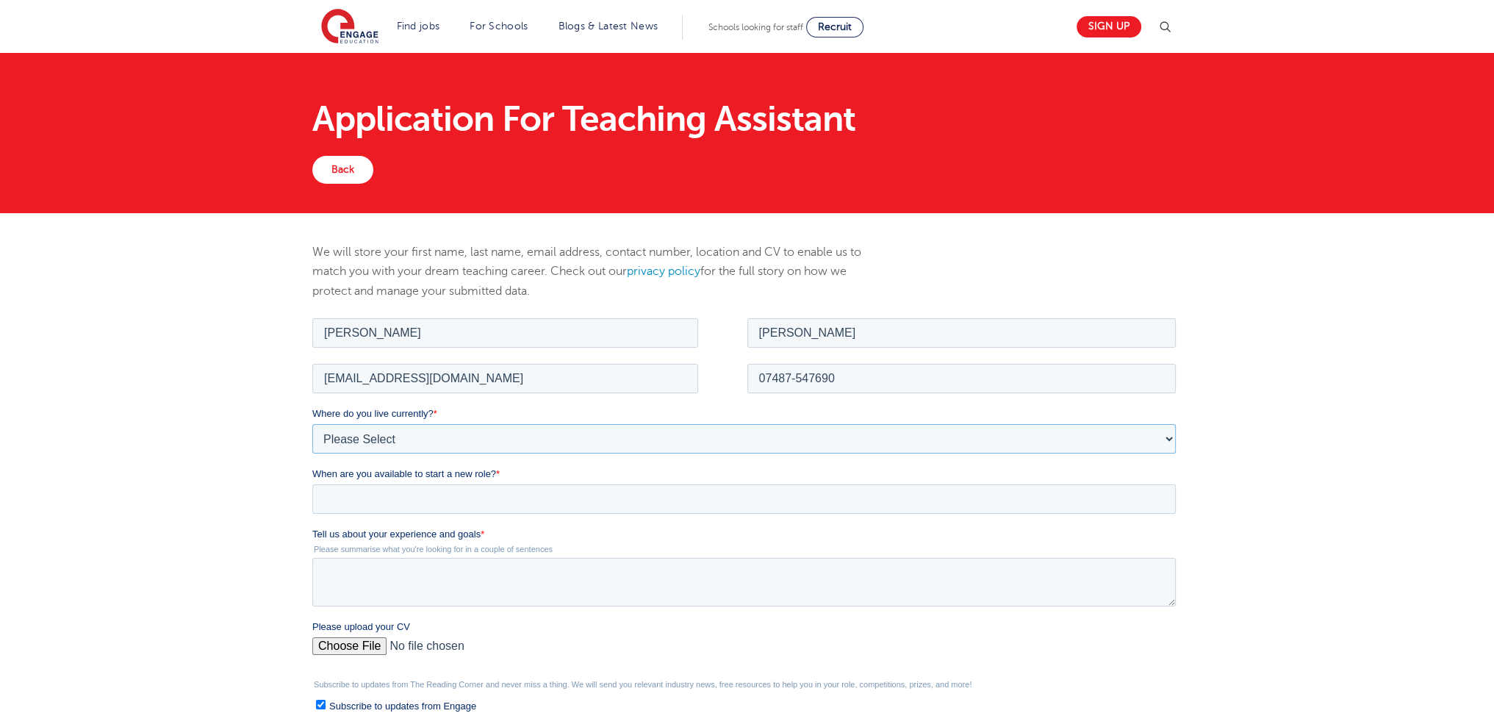
select select "UK"
click at [312, 423] on select "Please Select UK Canada Ireland Australia New Zealand Europe USA South Africa J…" at bounding box center [743, 437] width 863 height 29
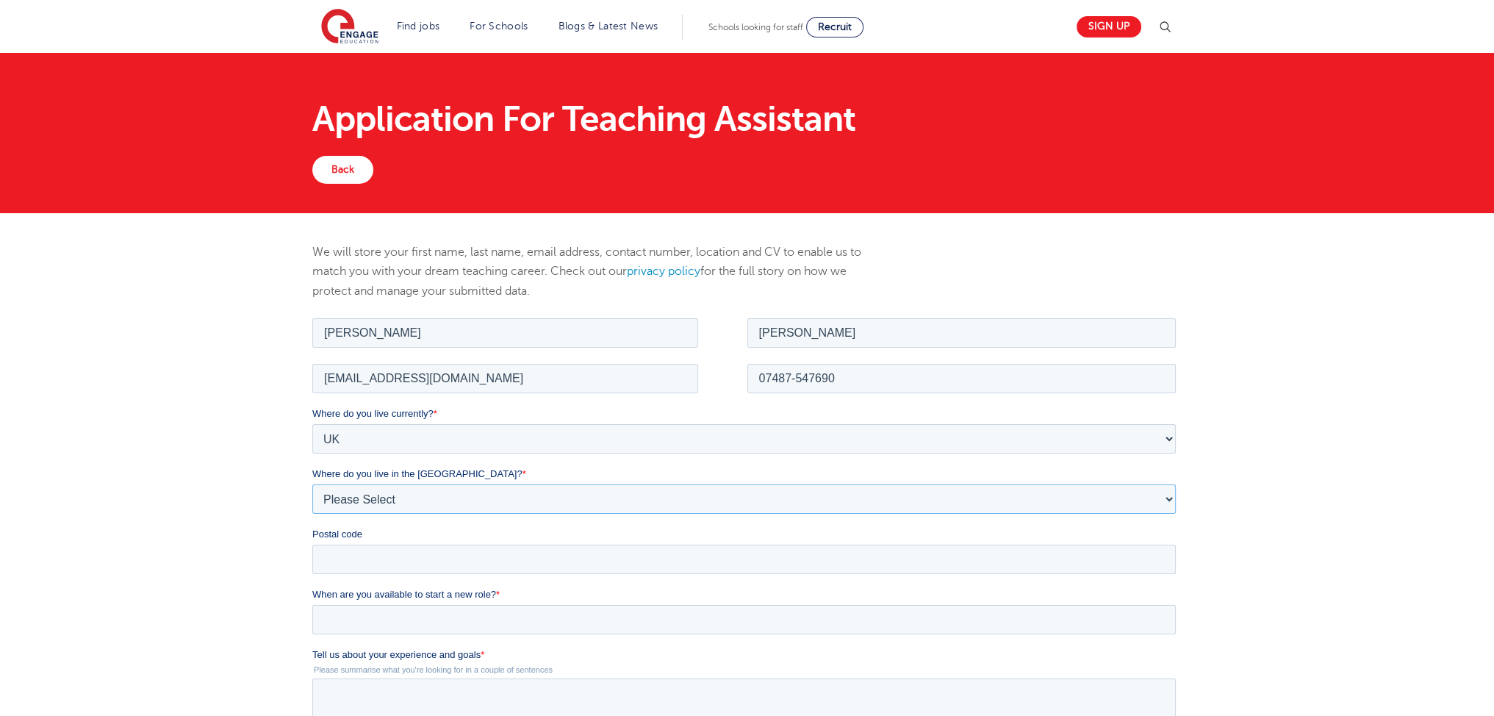
click at [426, 499] on select "Please Select Overseas Barnsley Bedfordshire Berkshire Bournemouth Bracknell Fo…" at bounding box center [743, 497] width 863 height 29
select select "City of London"
click at [312, 483] on select "Please Select Overseas Barnsley Bedfordshire Berkshire Bournemouth Bracknell Fo…" at bounding box center [743, 497] width 863 height 29
click at [466, 557] on input "Postal code" at bounding box center [743, 558] width 863 height 29
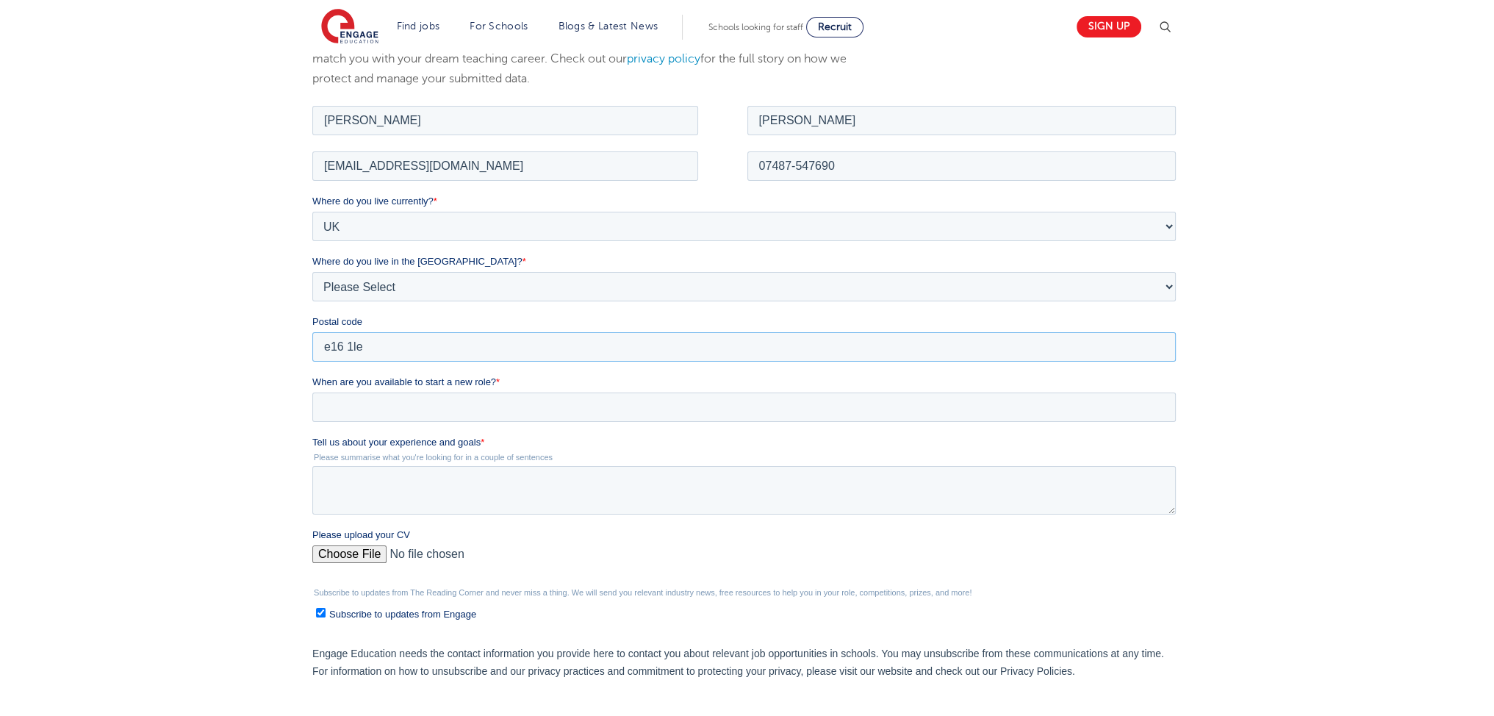
scroll to position [217, 0]
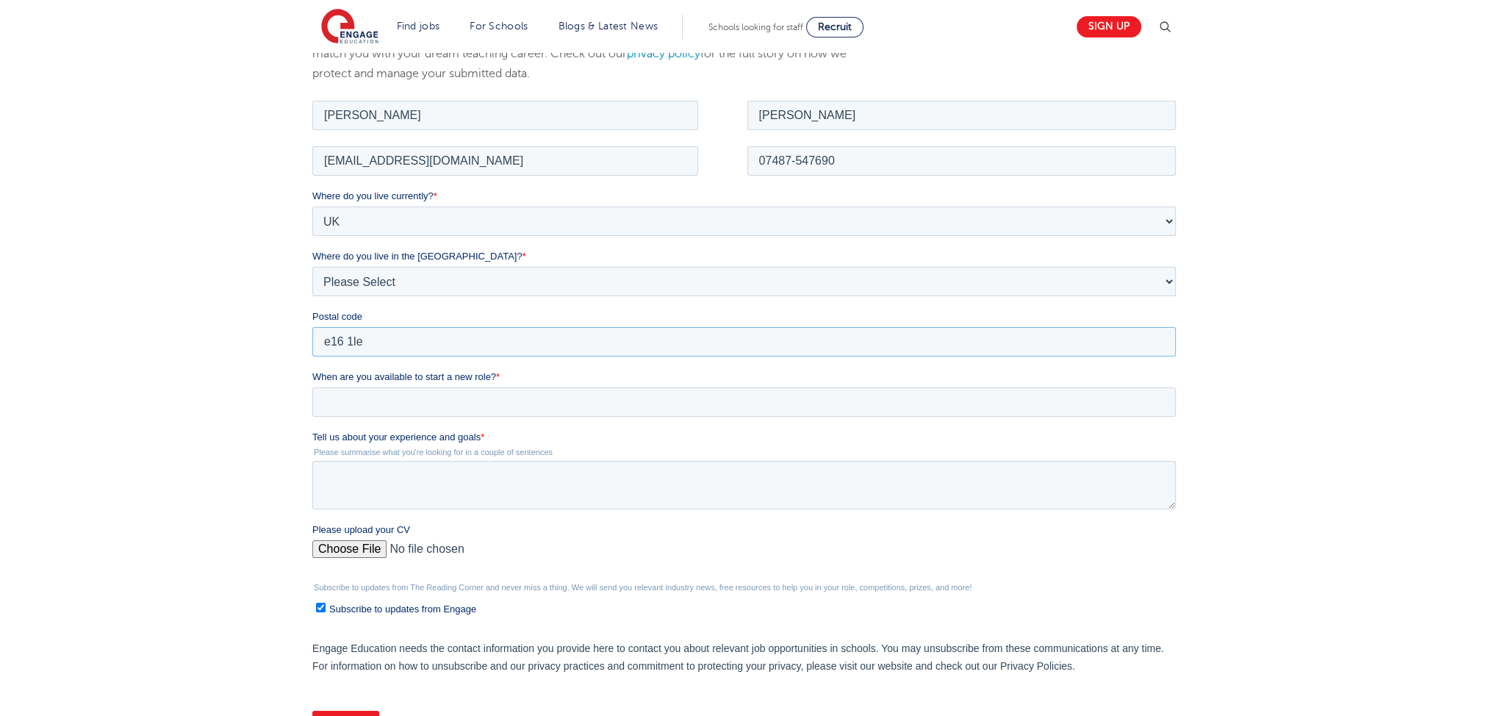
type input "e16 1le"
click at [390, 407] on input "When are you available to start a new role? *" at bounding box center [743, 400] width 863 height 29
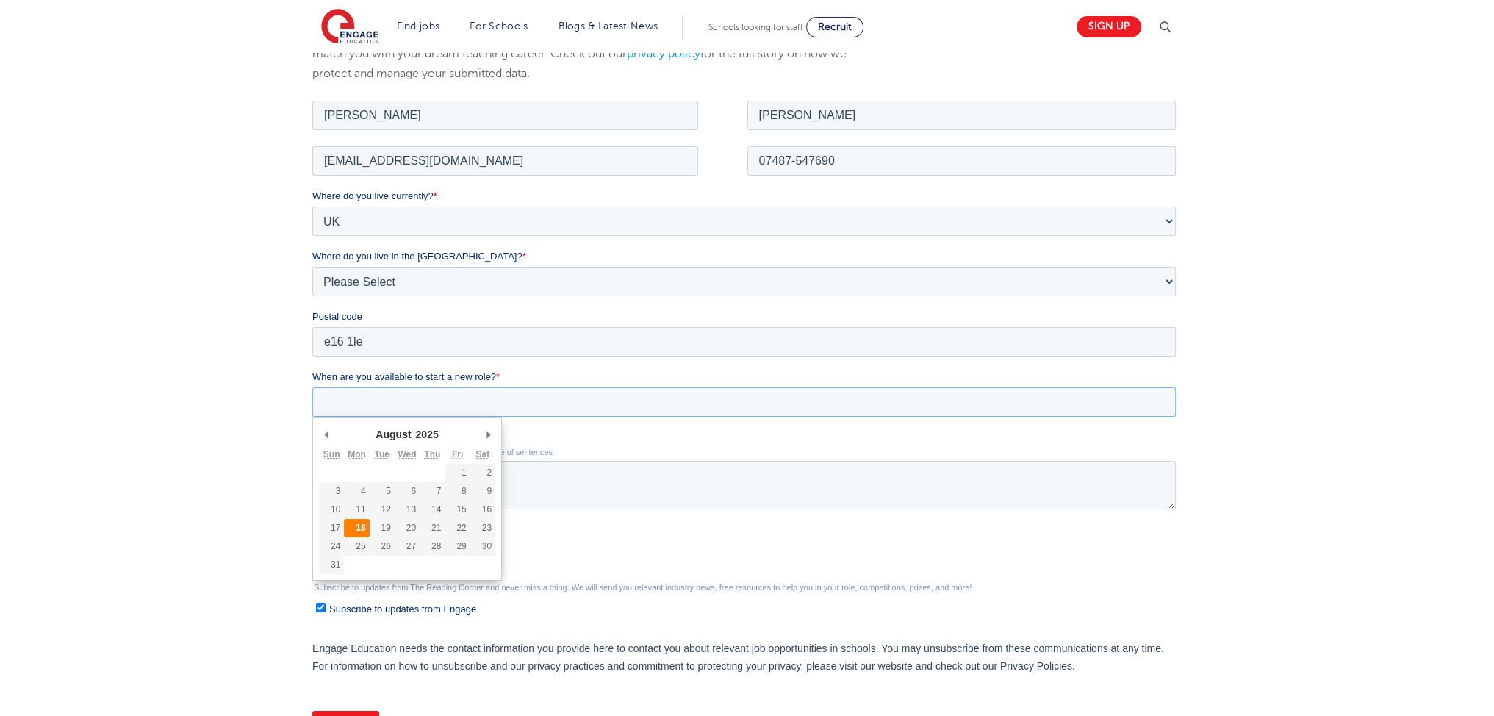
type div "2025-08-18"
type input "2025/08/18"
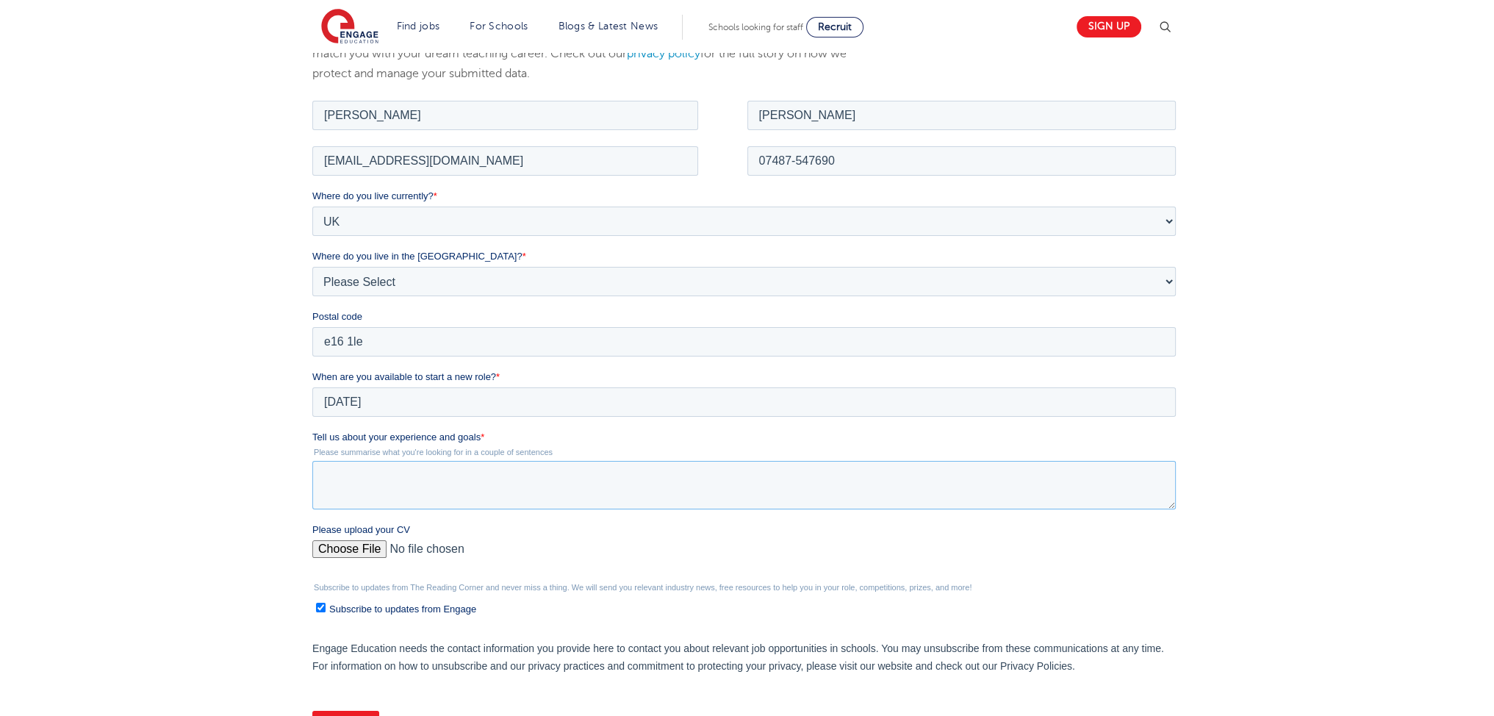
click at [424, 498] on textarea "Tell us about your experience and goals *" at bounding box center [743, 484] width 863 height 48
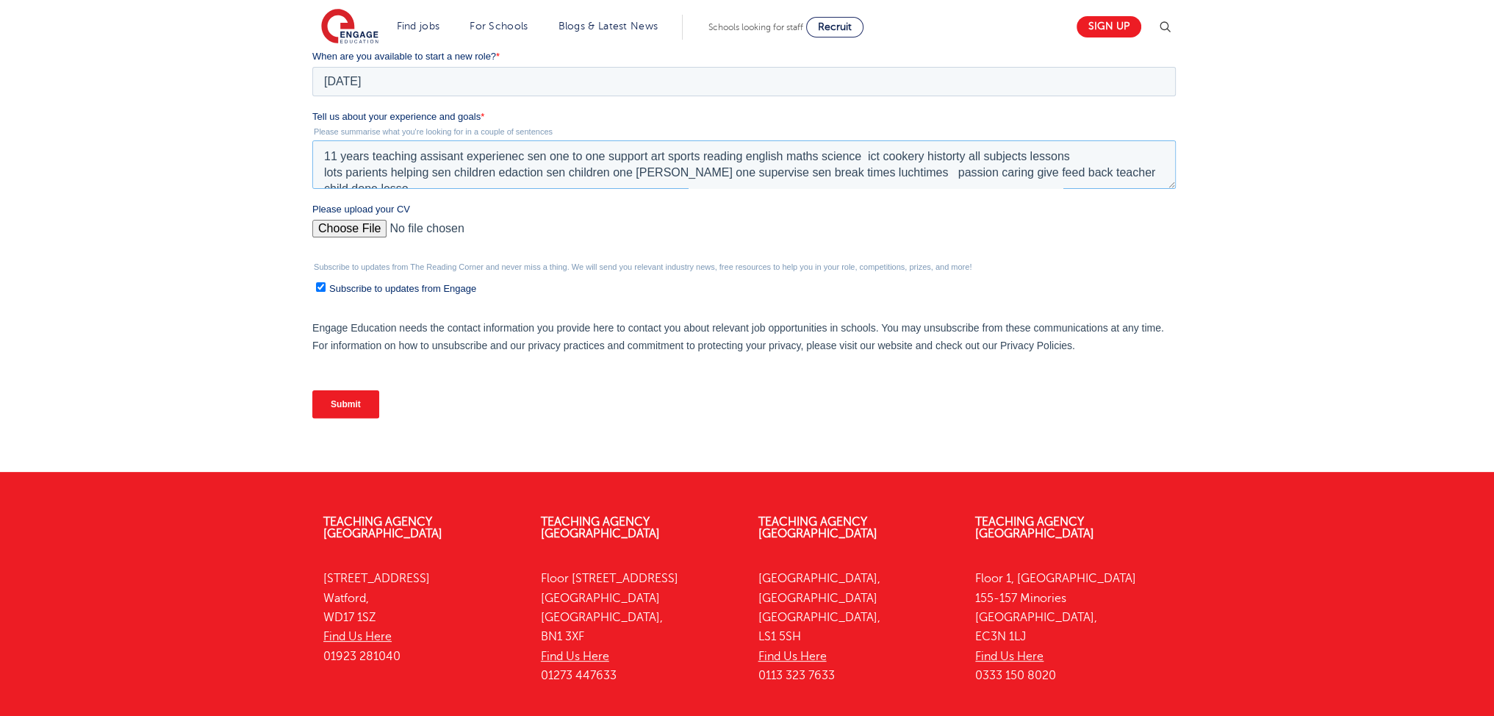
scroll to position [7, 0]
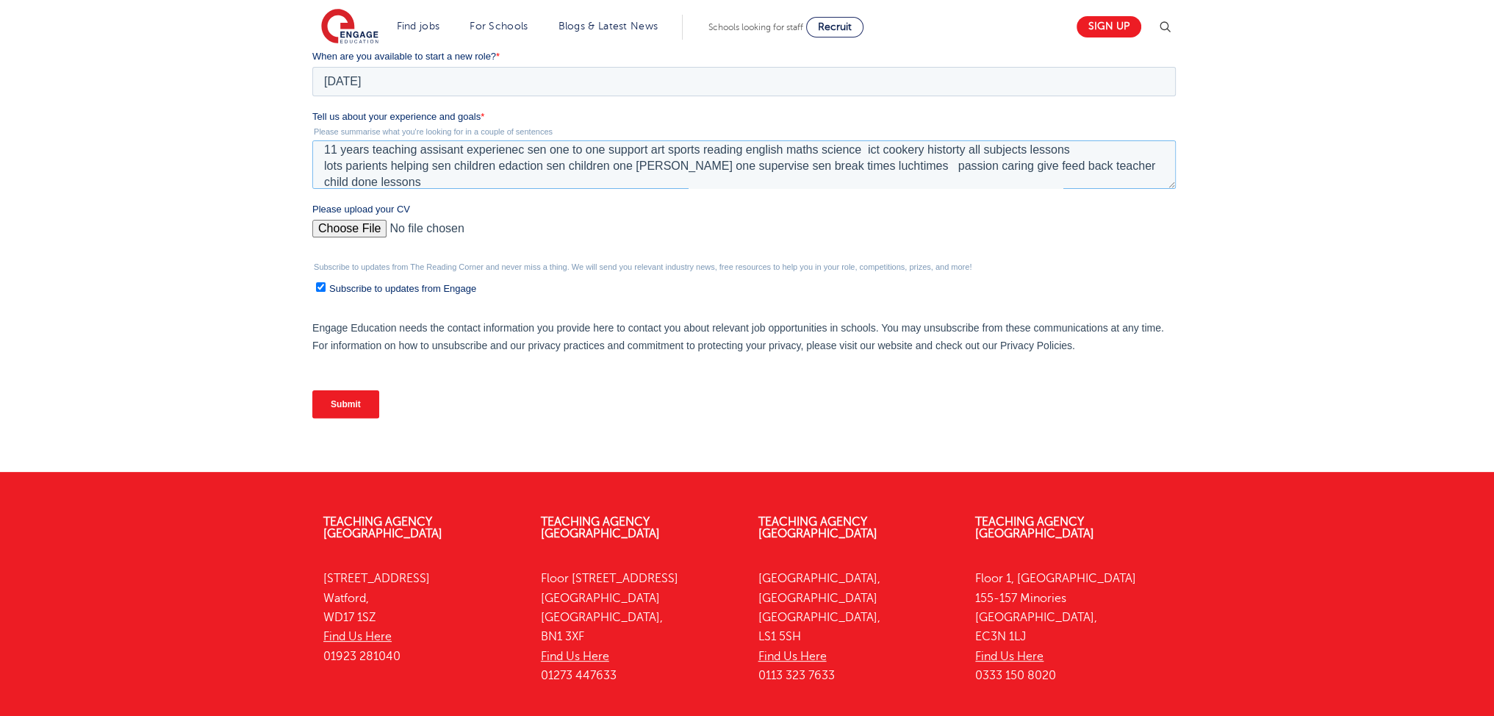
type textarea "11 years teaching assisant experienec sen one to one support art sports reading…"
click at [383, 220] on input "Please upload your CV" at bounding box center [743, 234] width 863 height 29
type input "C:\fakepath\aaron3333 444 (1) (1) (1) (23) (1) (6) (8) (6) (1) (2).pdf"
click at [358, 405] on input "Submit" at bounding box center [345, 404] width 67 height 28
